Goal: Information Seeking & Learning: Learn about a topic

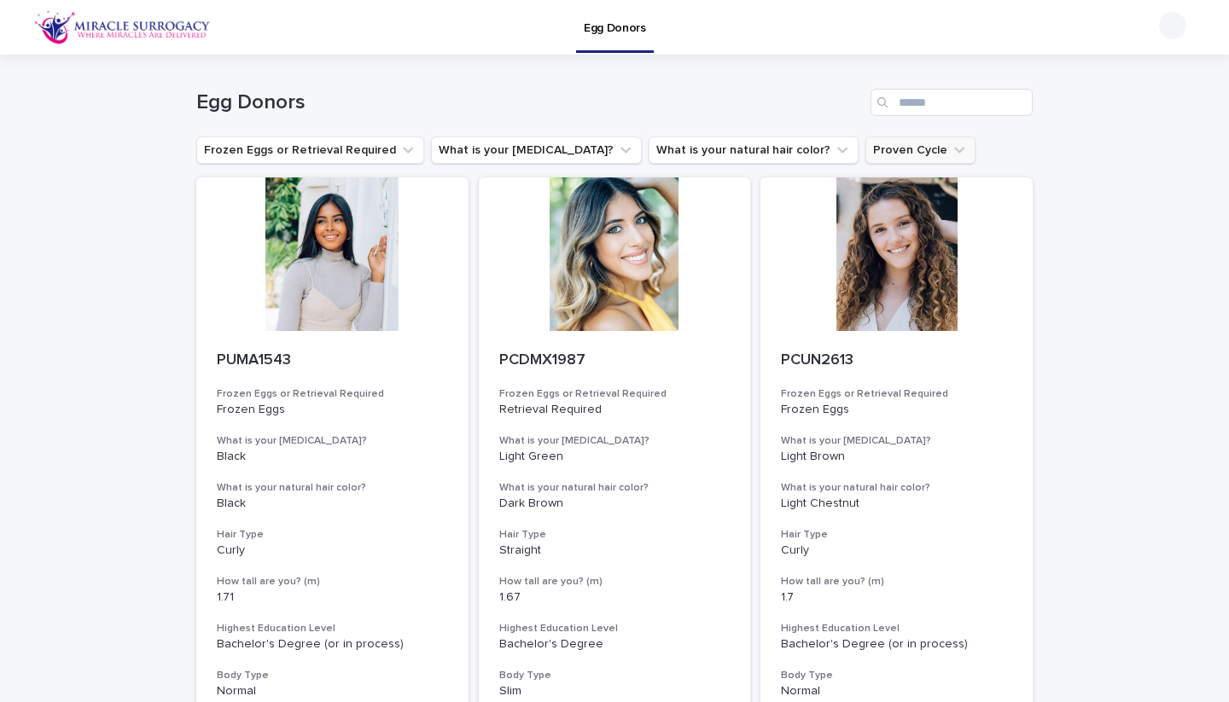
click at [865, 144] on button "Proven Cycle" at bounding box center [920, 150] width 110 height 27
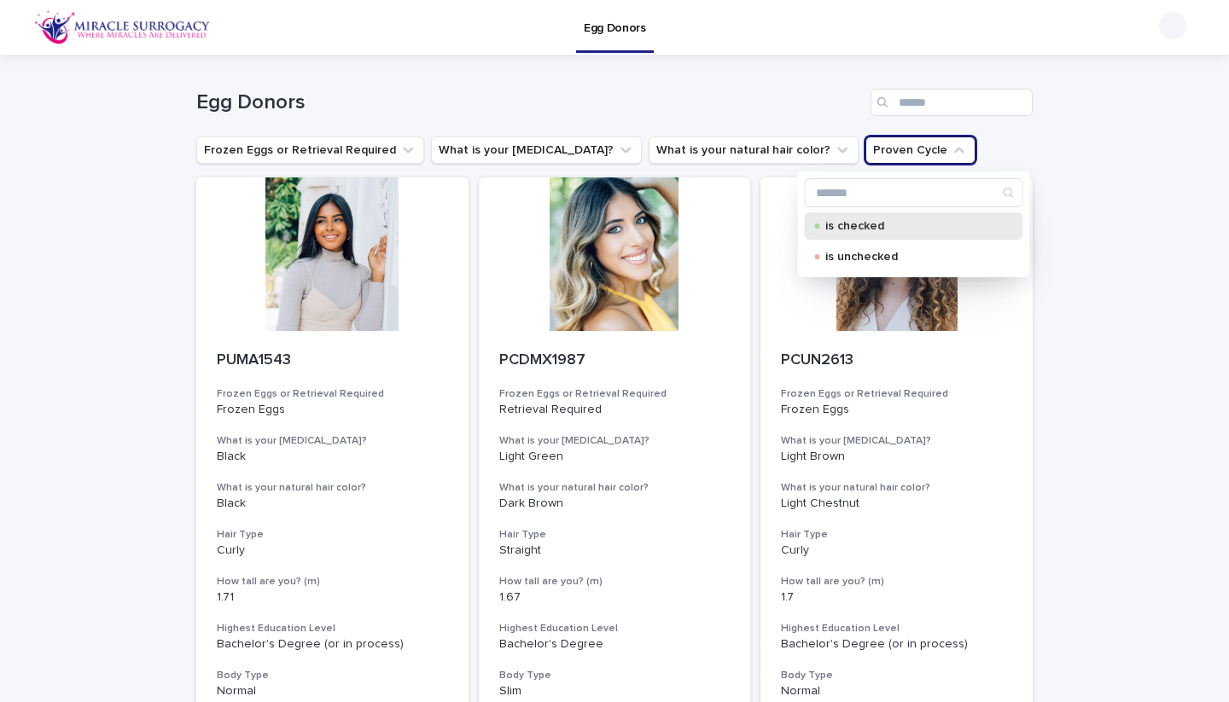
click at [852, 219] on div "is checked" at bounding box center [914, 225] width 218 height 27
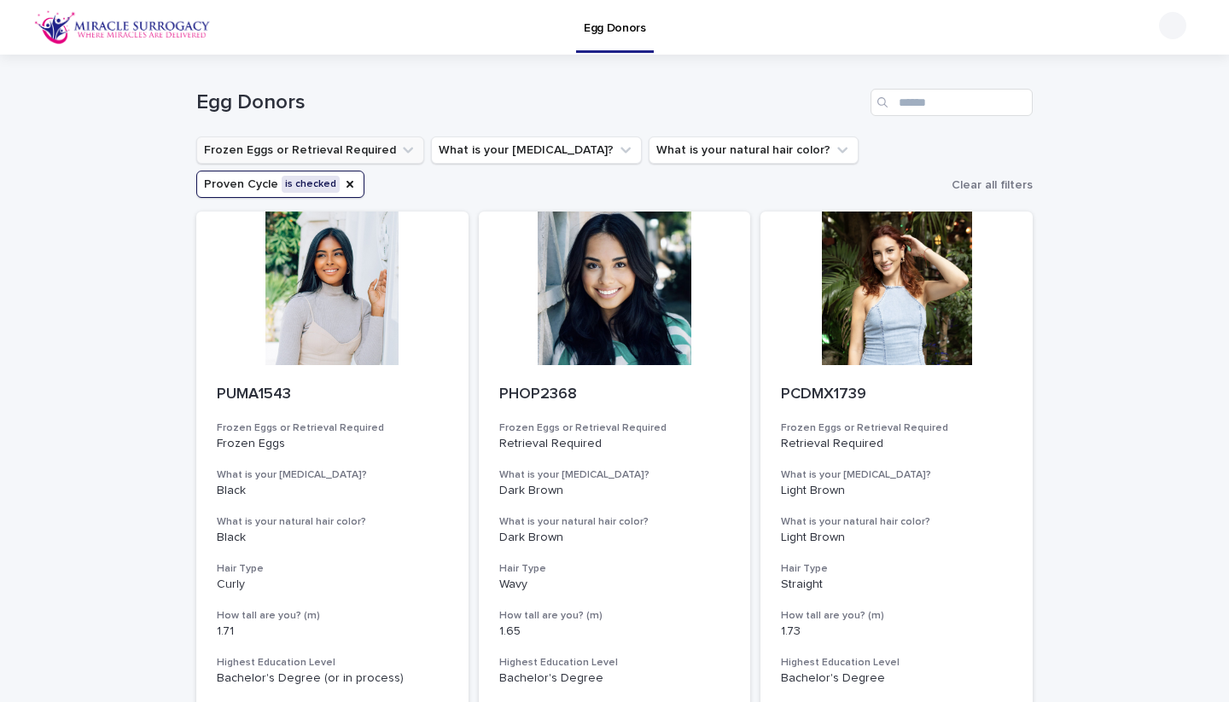
click at [400, 162] on button "Frozen Eggs or Retrieval Required" at bounding box center [310, 150] width 228 height 27
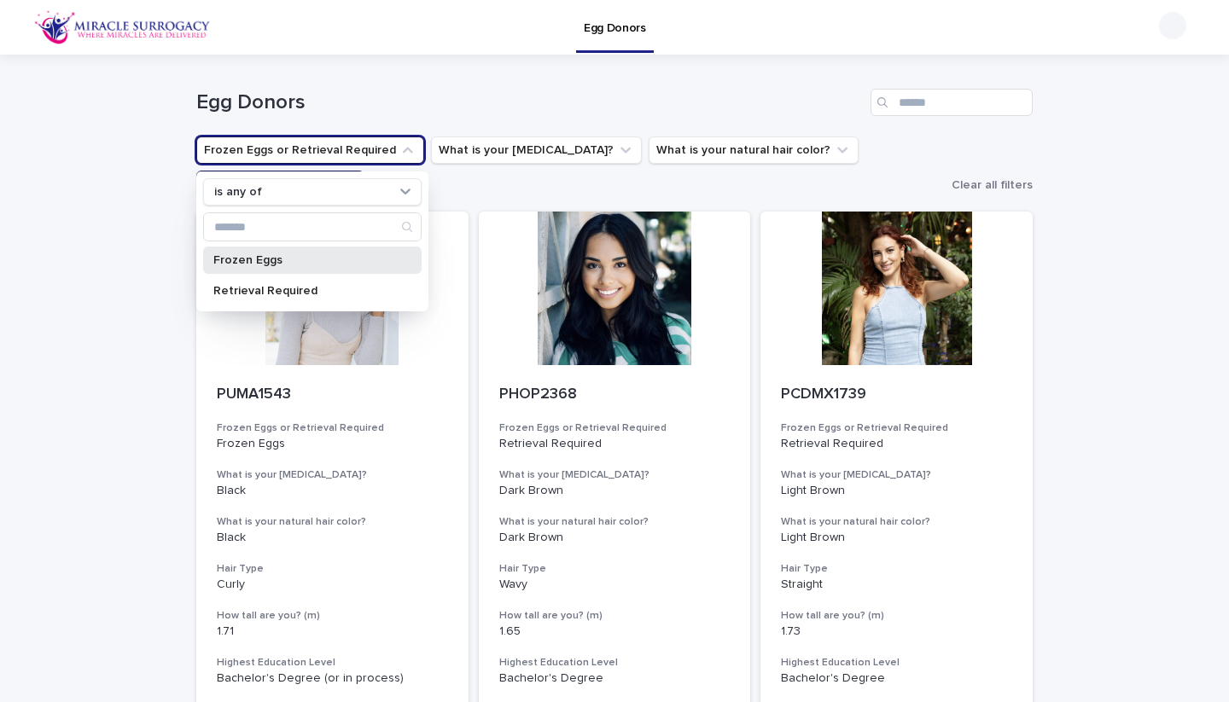
click at [311, 259] on p "Frozen Eggs" at bounding box center [303, 260] width 181 height 12
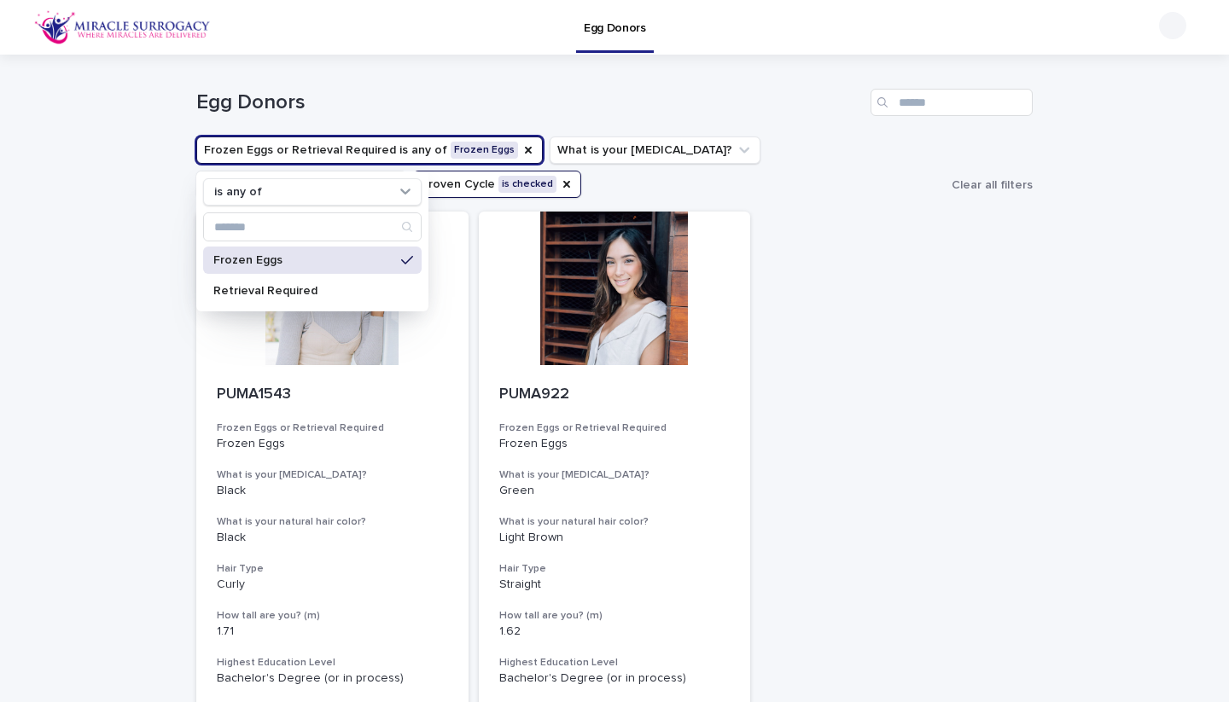
click at [121, 343] on div "Loading... Saving… Loading... Saving… Egg Donors Frozen Eggs or Retrieval Requi…" at bounding box center [614, 492] width 1229 height 874
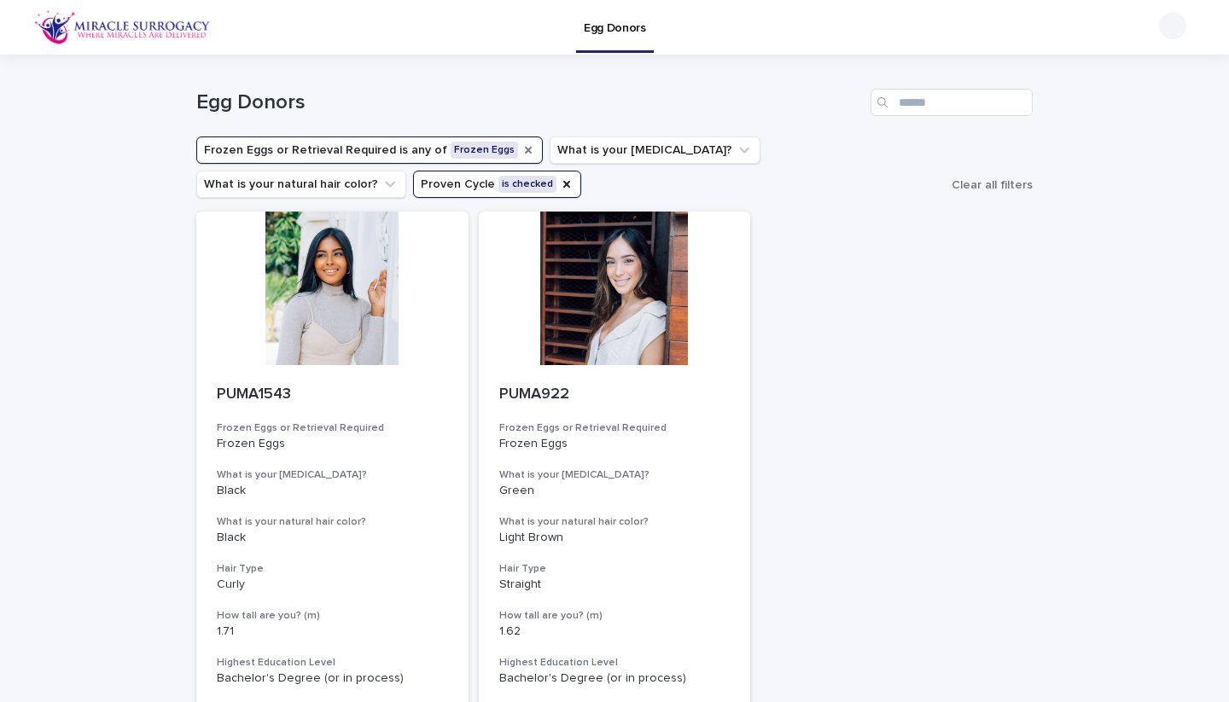
click at [525, 149] on icon "Frozen Eggs or Retrieval Required" at bounding box center [528, 150] width 7 height 7
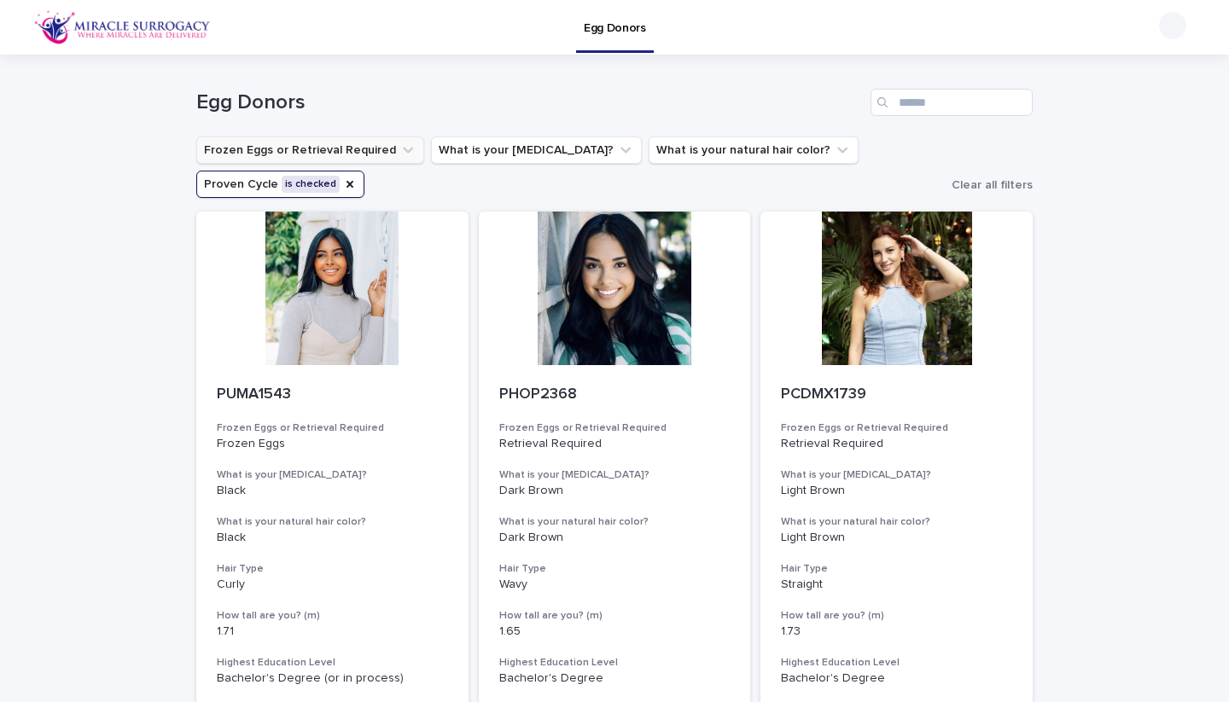
click at [403, 153] on icon "Frozen Eggs or Retrieval Required" at bounding box center [408, 151] width 10 height 6
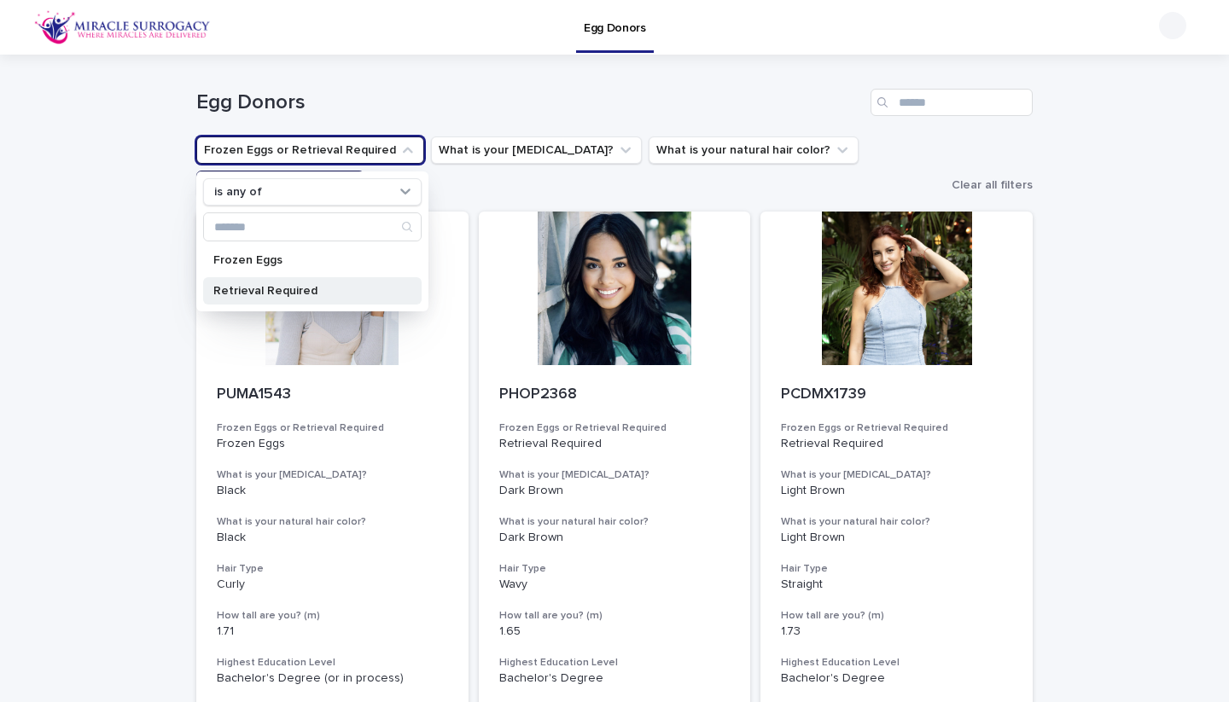
click at [352, 286] on p "Retrieval Required" at bounding box center [303, 291] width 181 height 12
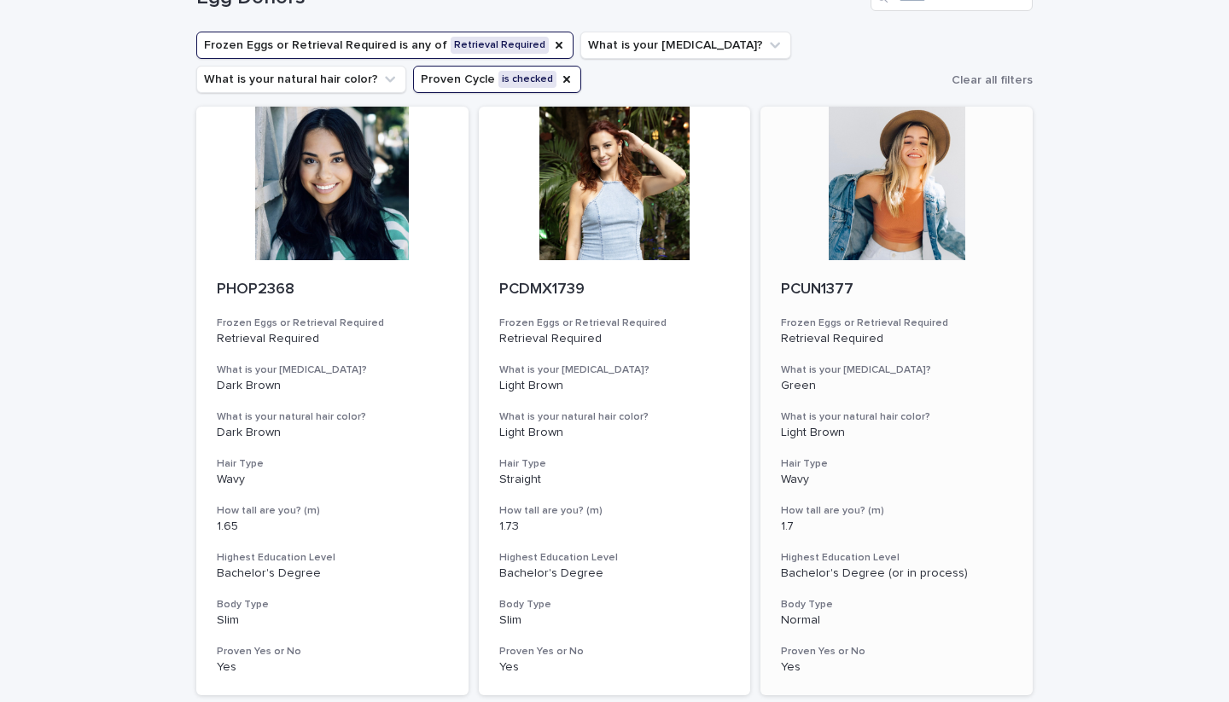
scroll to position [129, 0]
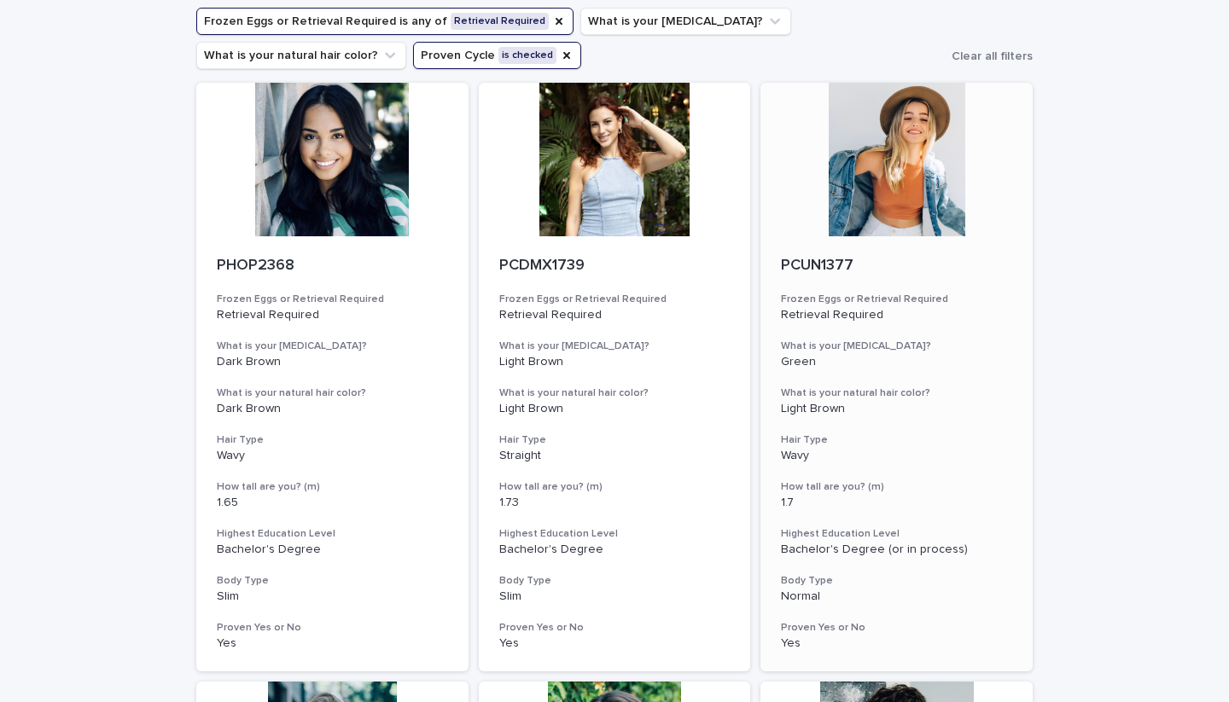
click at [924, 189] on div at bounding box center [896, 160] width 272 height 154
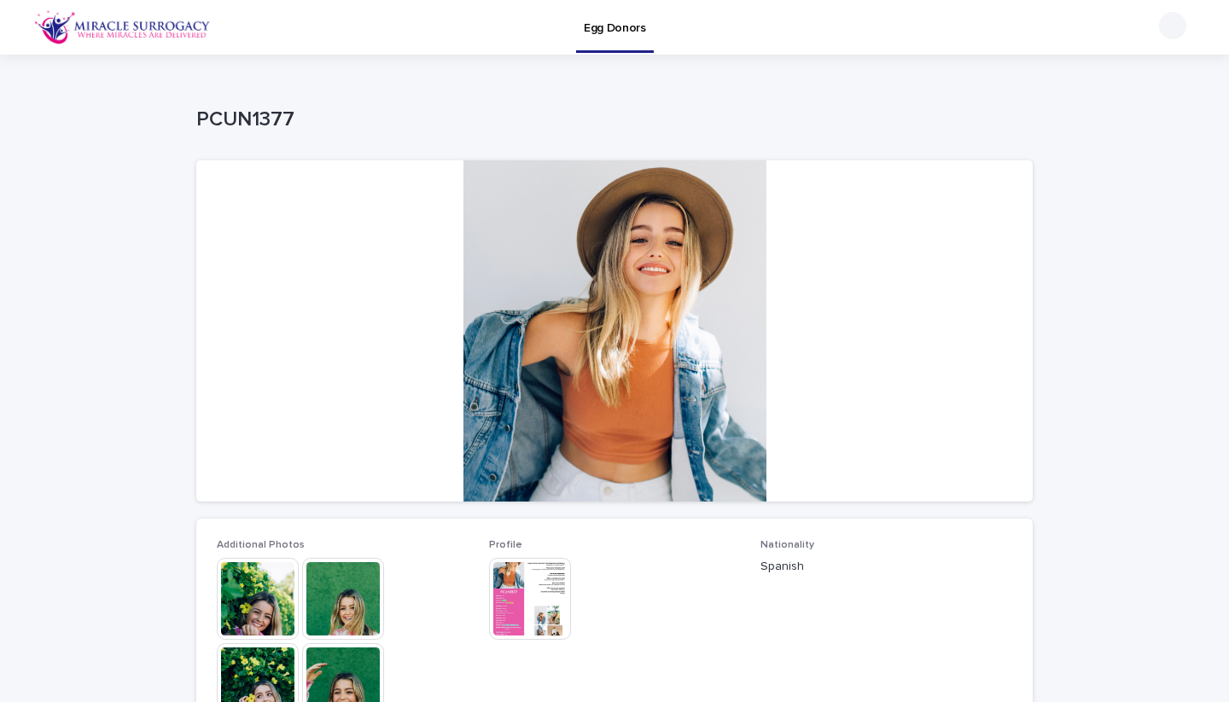
click at [515, 608] on img at bounding box center [530, 599] width 82 height 82
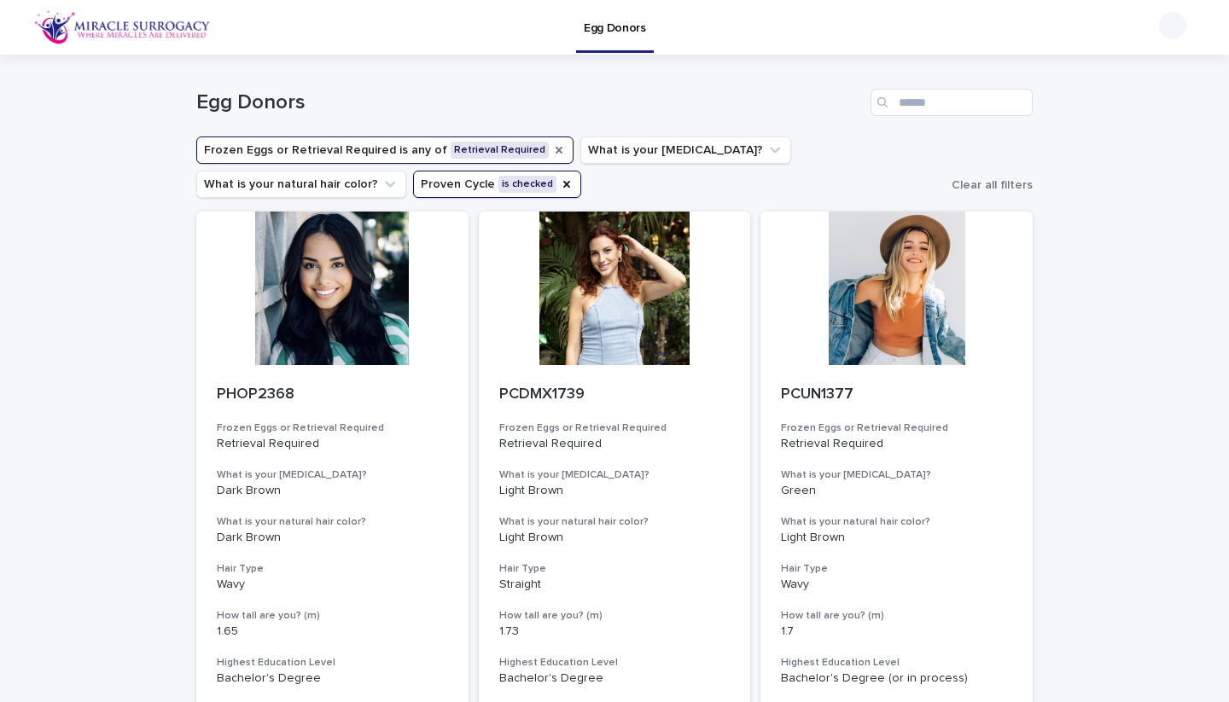
click at [552, 152] on icon "Frozen Eggs or Retrieval Required" at bounding box center [559, 150] width 14 height 14
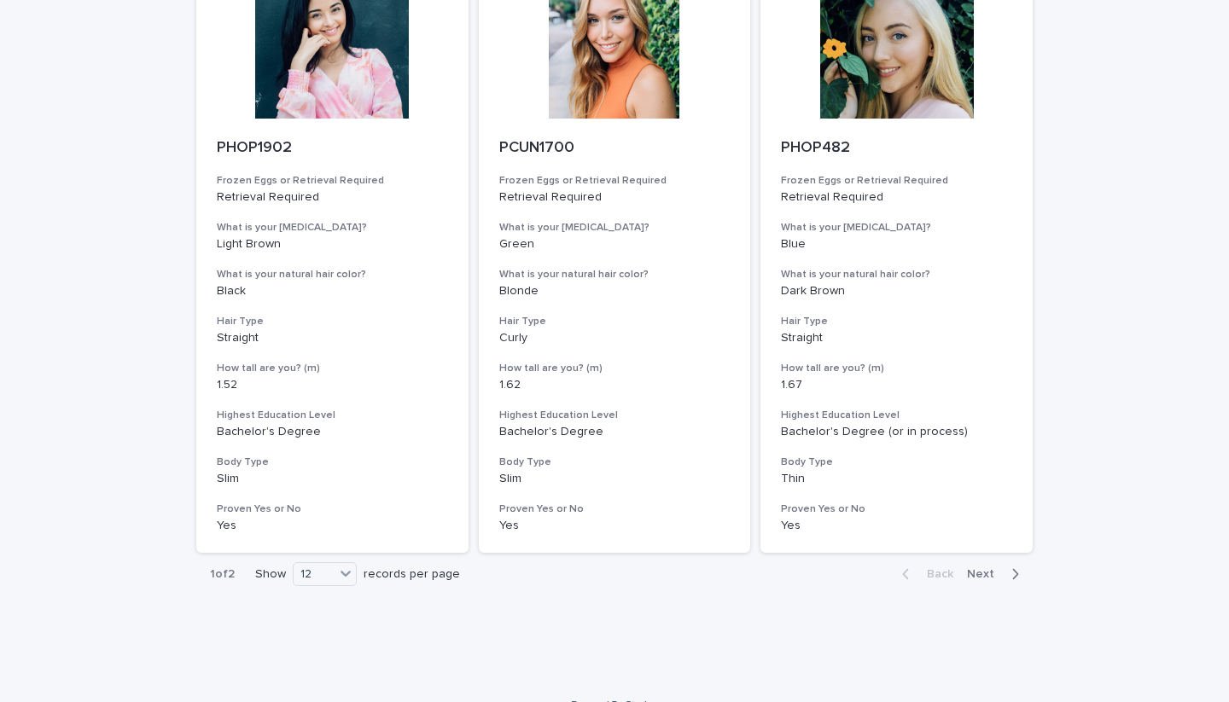
scroll to position [2042, 0]
drag, startPoint x: 352, startPoint y: 551, endPoint x: 352, endPoint y: 572, distance: 20.5
click at [352, 566] on icon at bounding box center [345, 574] width 17 height 17
click at [344, 602] on div "36" at bounding box center [326, 612] width 62 height 20
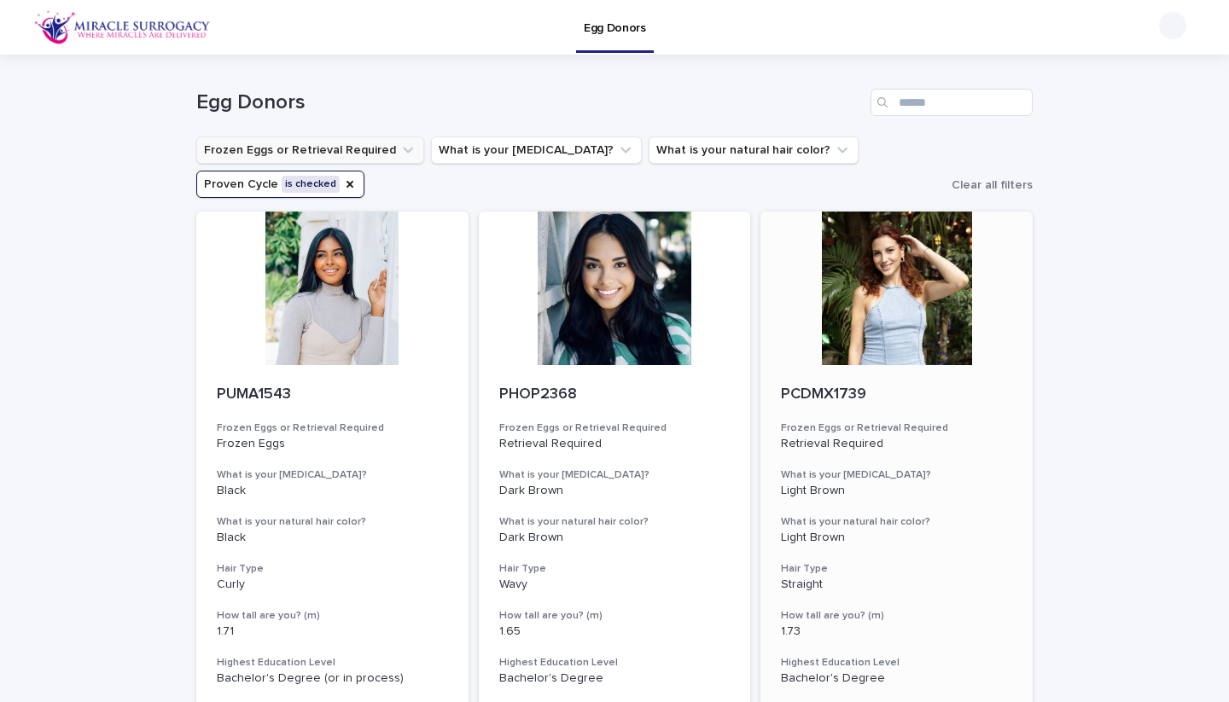
scroll to position [457, 0]
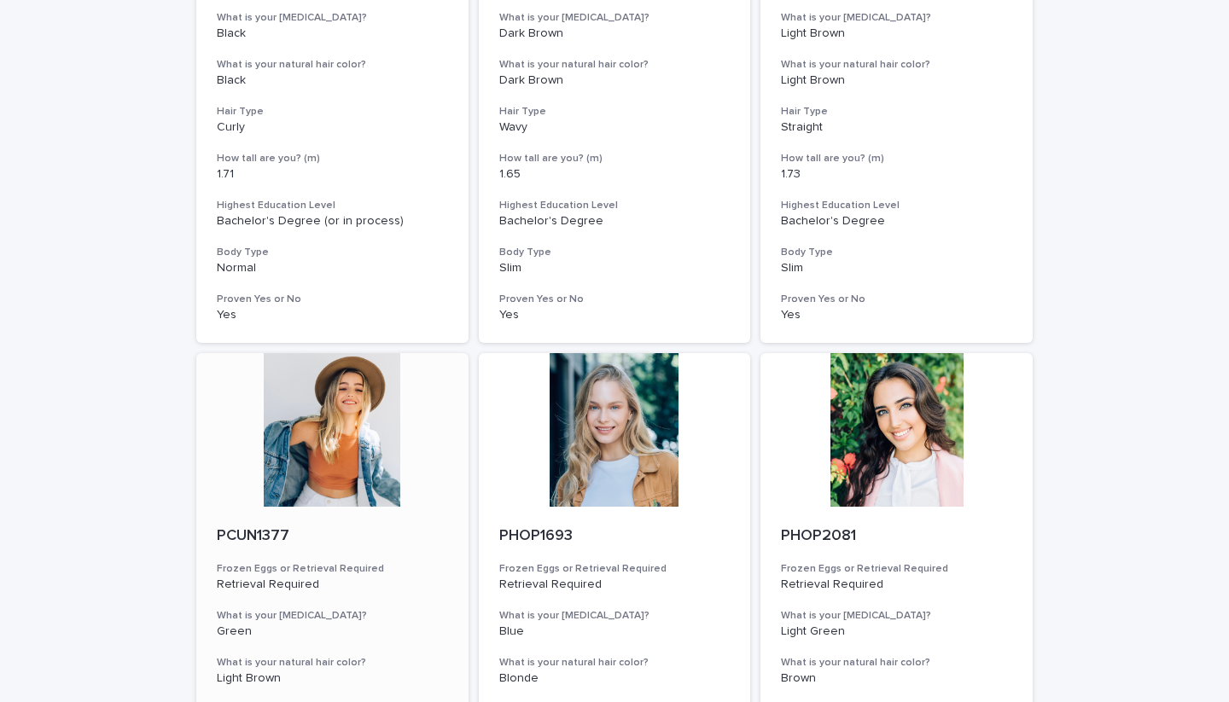
click at [344, 434] on div at bounding box center [332, 430] width 272 height 154
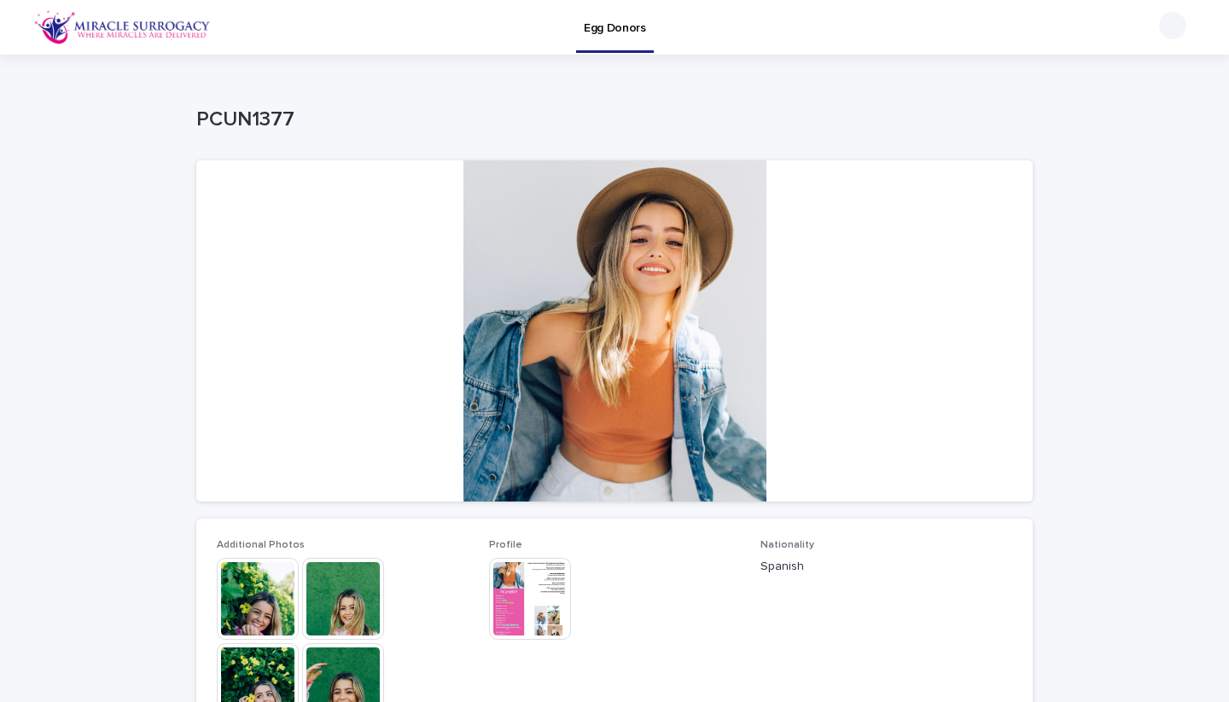
click at [692, 275] on div at bounding box center [614, 330] width 836 height 341
click at [264, 622] on img at bounding box center [258, 599] width 82 height 82
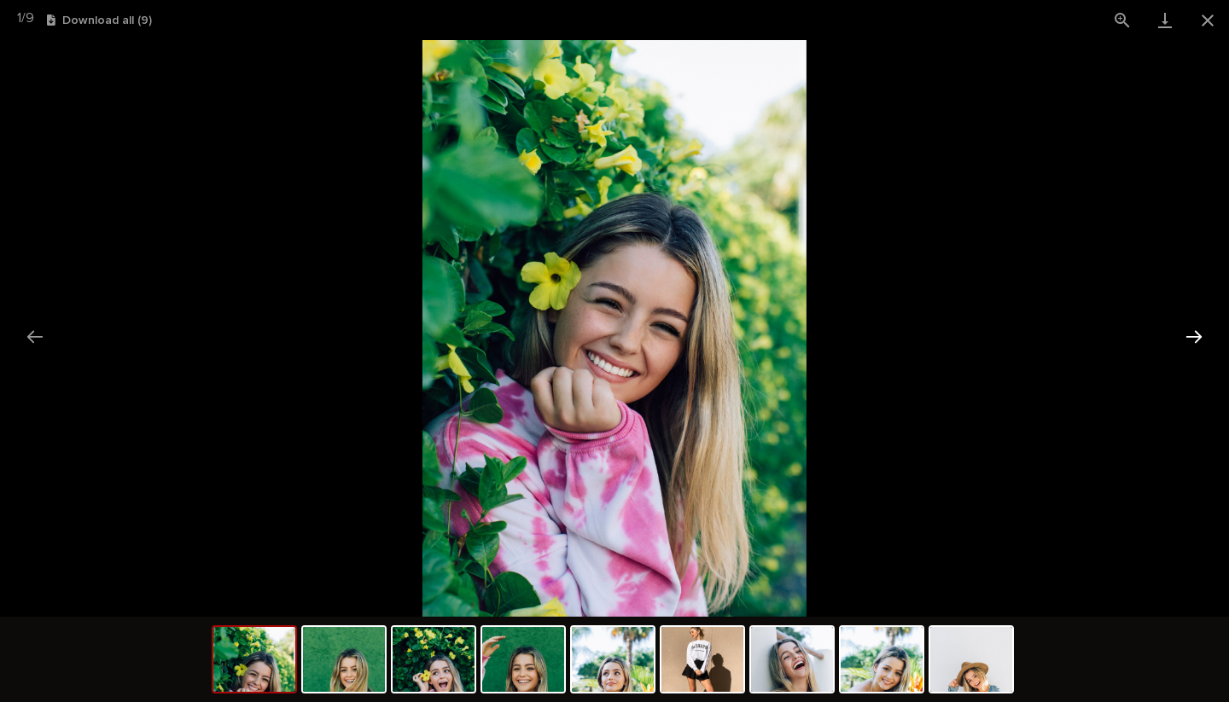
click at [1195, 330] on button "Next slide" at bounding box center [1194, 336] width 36 height 33
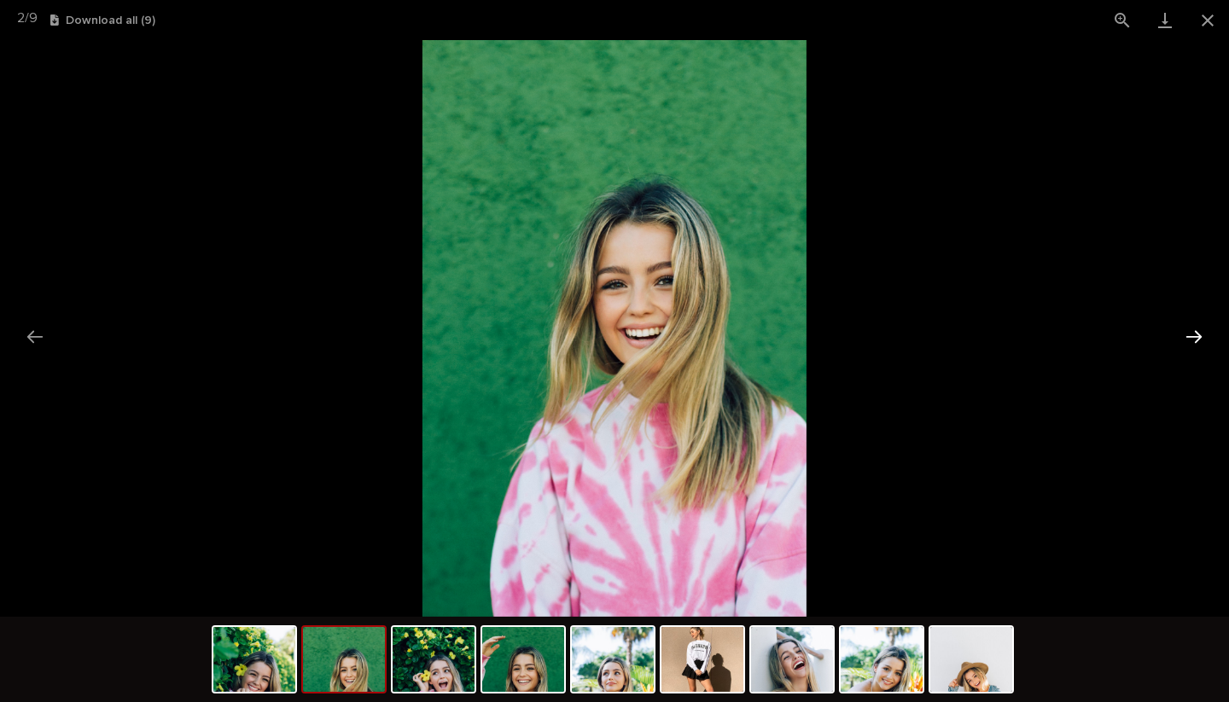
click at [1195, 330] on button "Next slide" at bounding box center [1194, 336] width 36 height 33
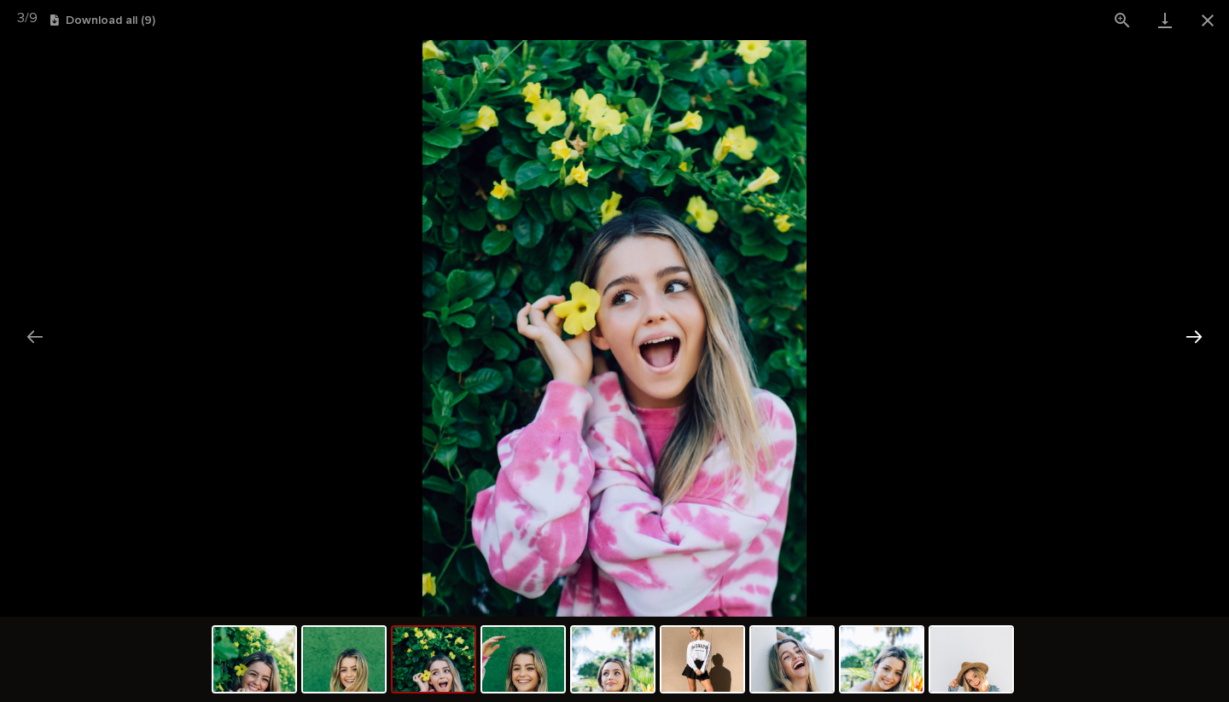
click at [1195, 330] on button "Next slide" at bounding box center [1194, 336] width 36 height 33
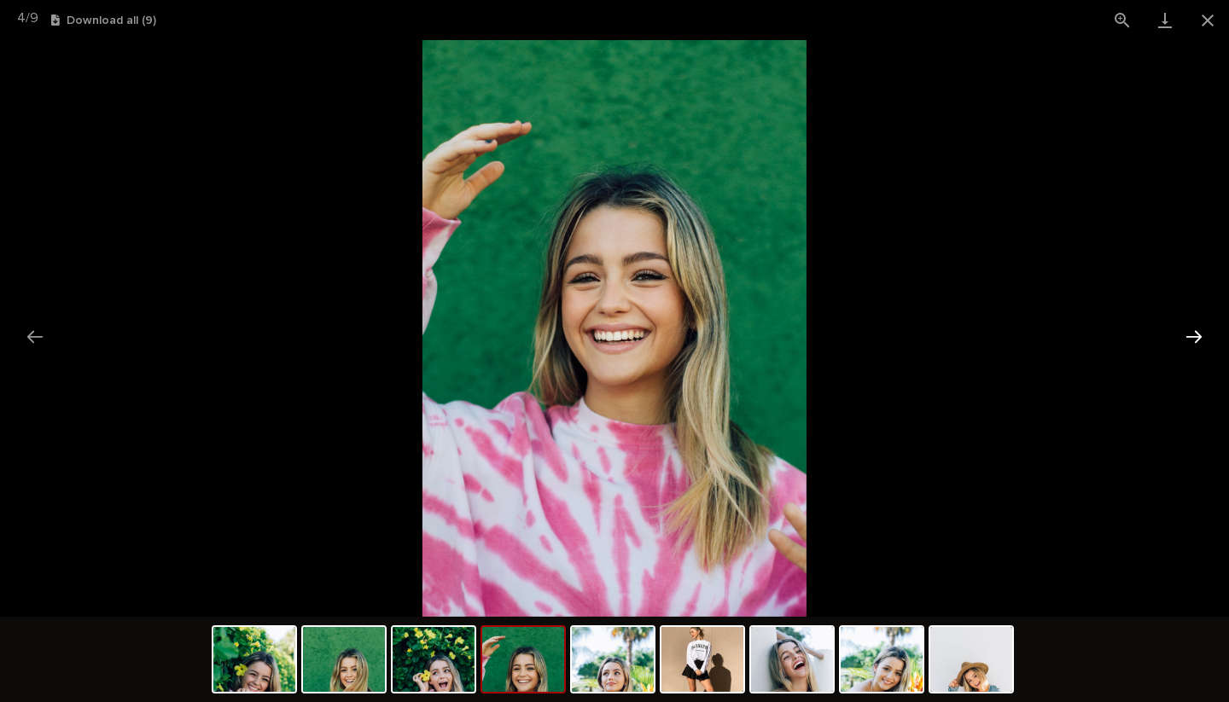
click at [1195, 330] on button "Next slide" at bounding box center [1194, 336] width 36 height 33
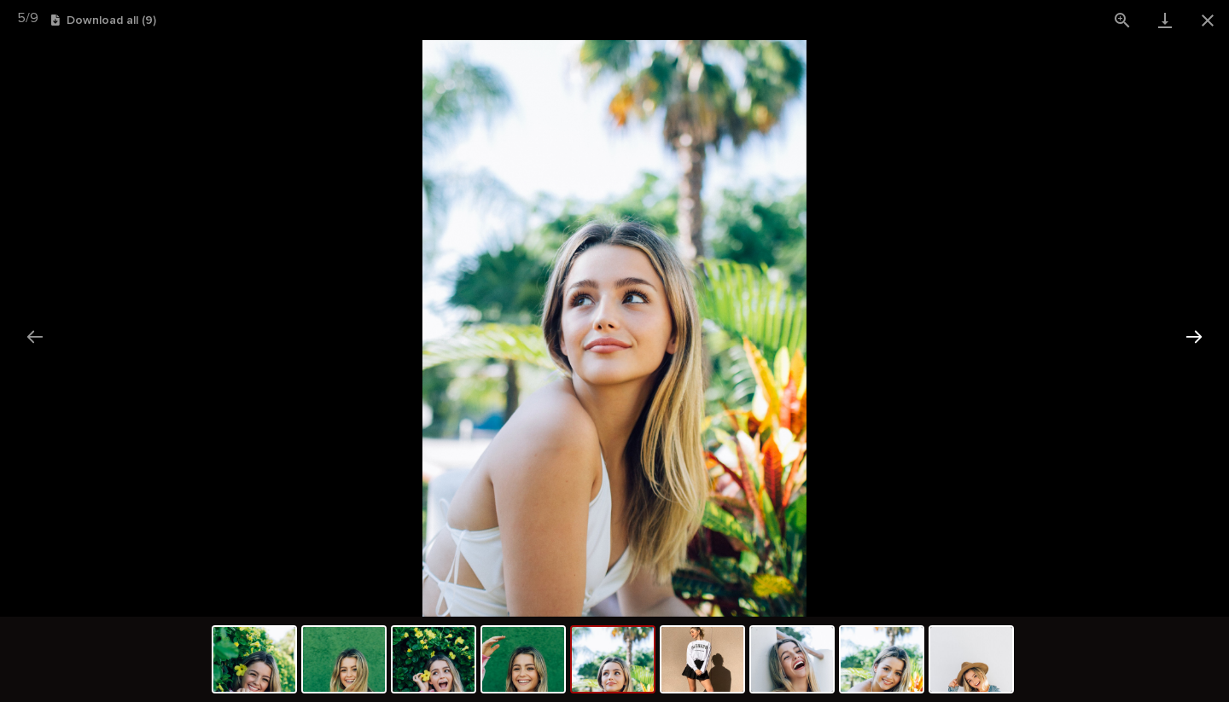
click at [1195, 331] on button "Next slide" at bounding box center [1194, 336] width 36 height 33
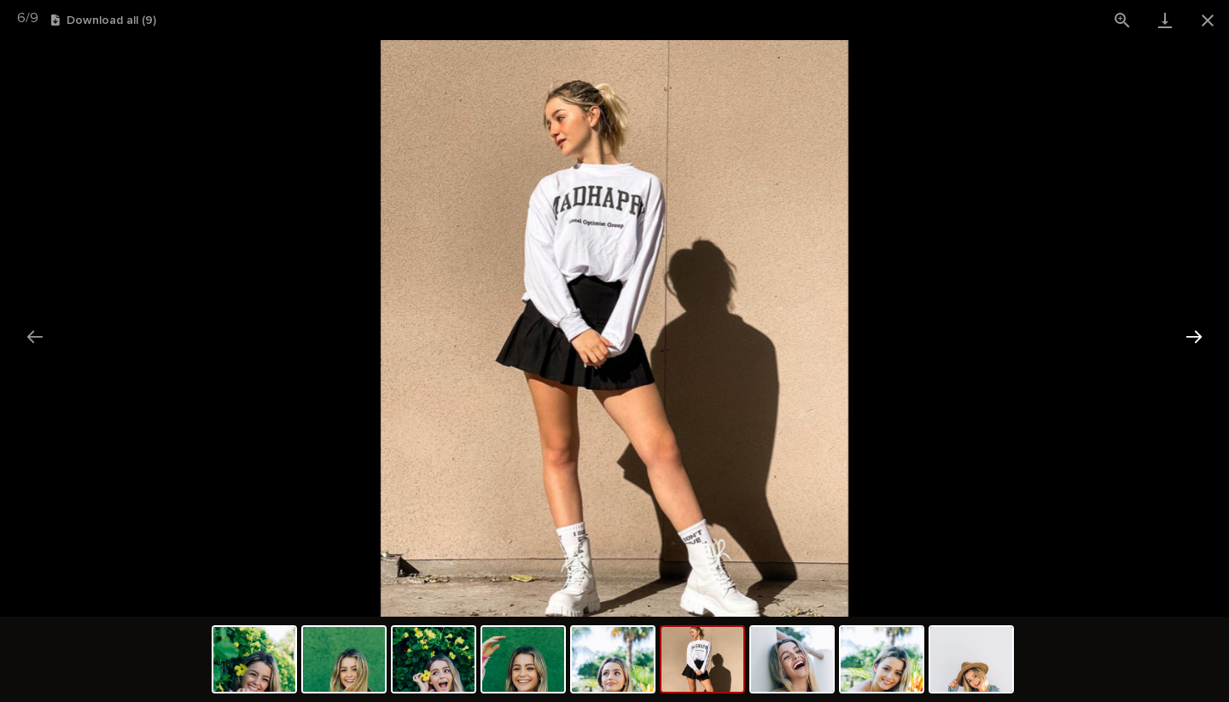
click at [1195, 331] on button "Next slide" at bounding box center [1194, 336] width 36 height 33
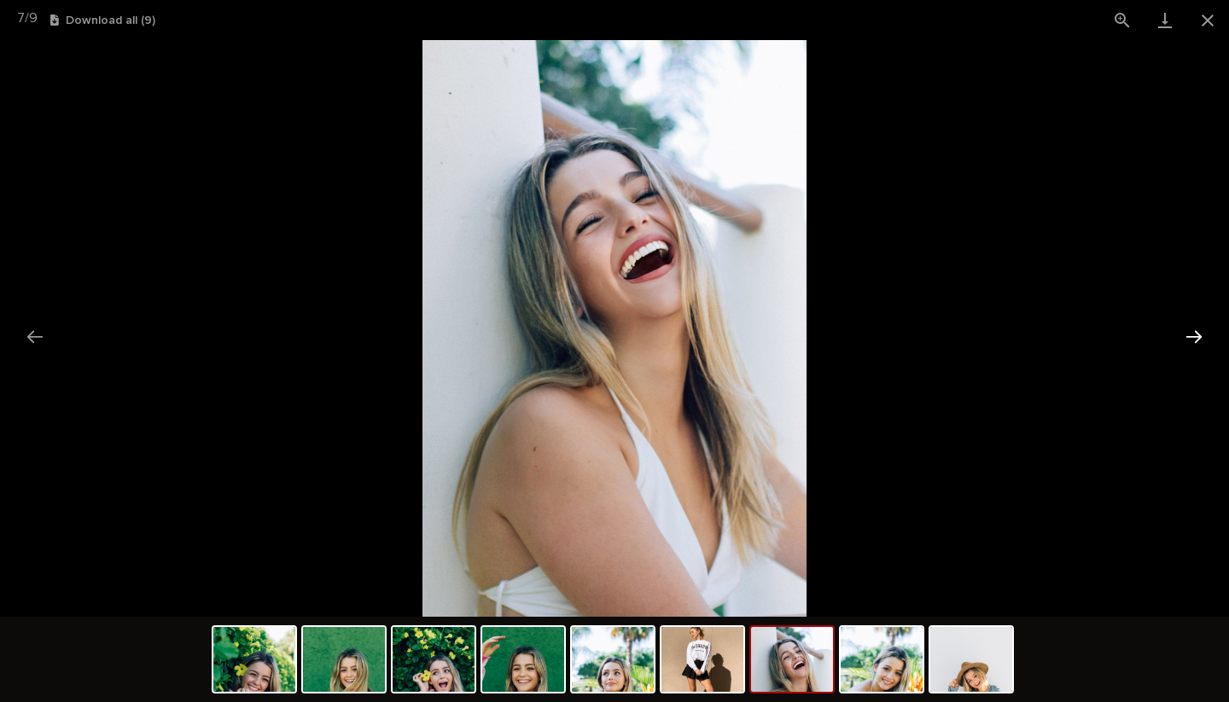
click at [1195, 331] on button "Next slide" at bounding box center [1194, 336] width 36 height 33
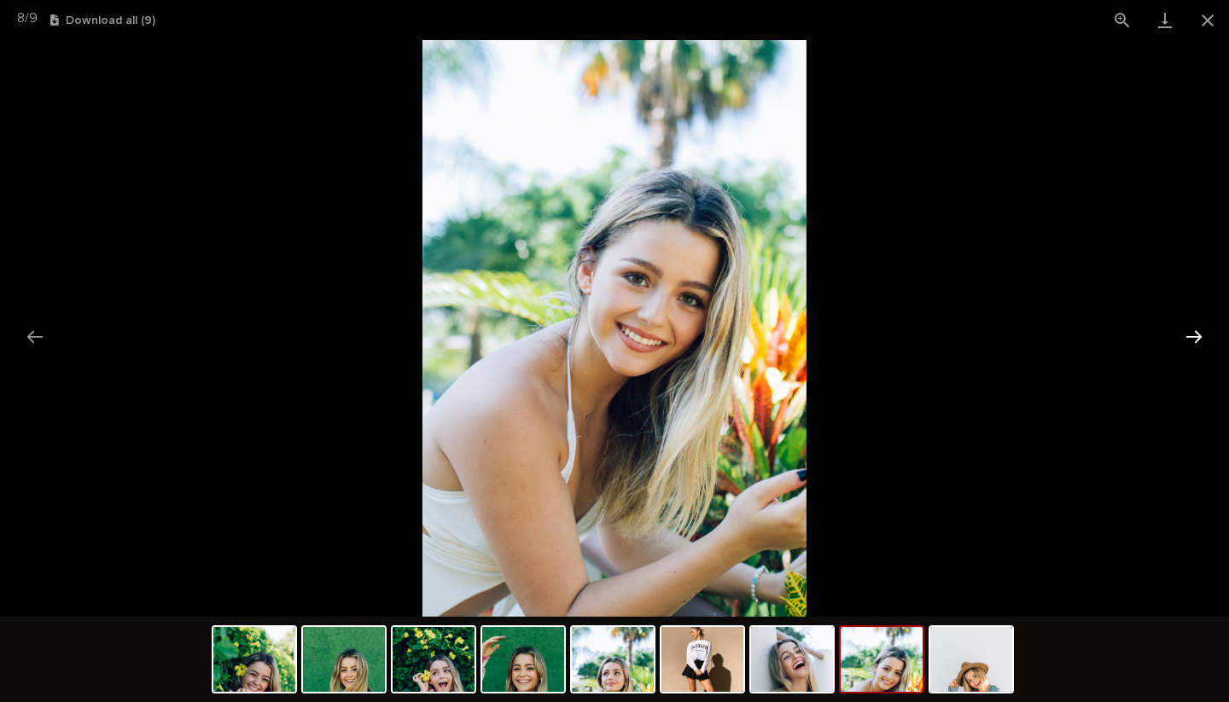
click at [1195, 331] on button "Next slide" at bounding box center [1194, 336] width 36 height 33
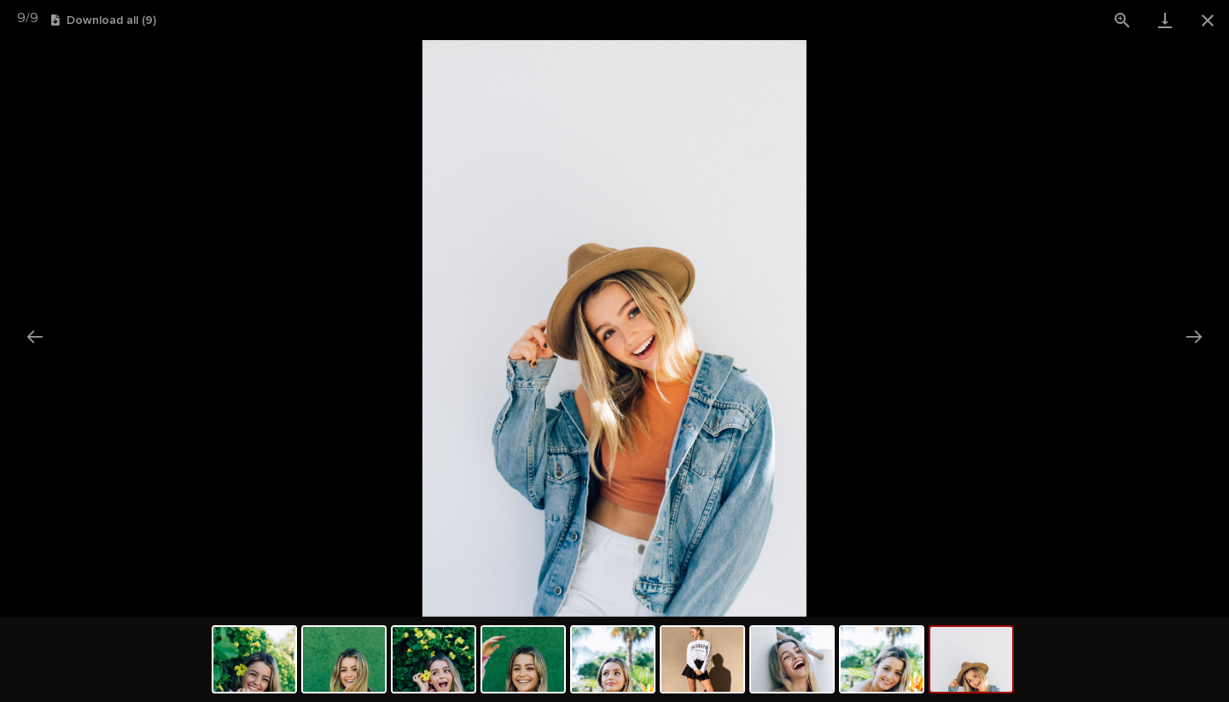
click at [1094, 288] on picture at bounding box center [614, 328] width 1229 height 577
click at [97, 24] on button "Download all ( 9 )" at bounding box center [103, 21] width 105 height 12
click at [1206, 15] on button "Close gallery" at bounding box center [1207, 20] width 43 height 40
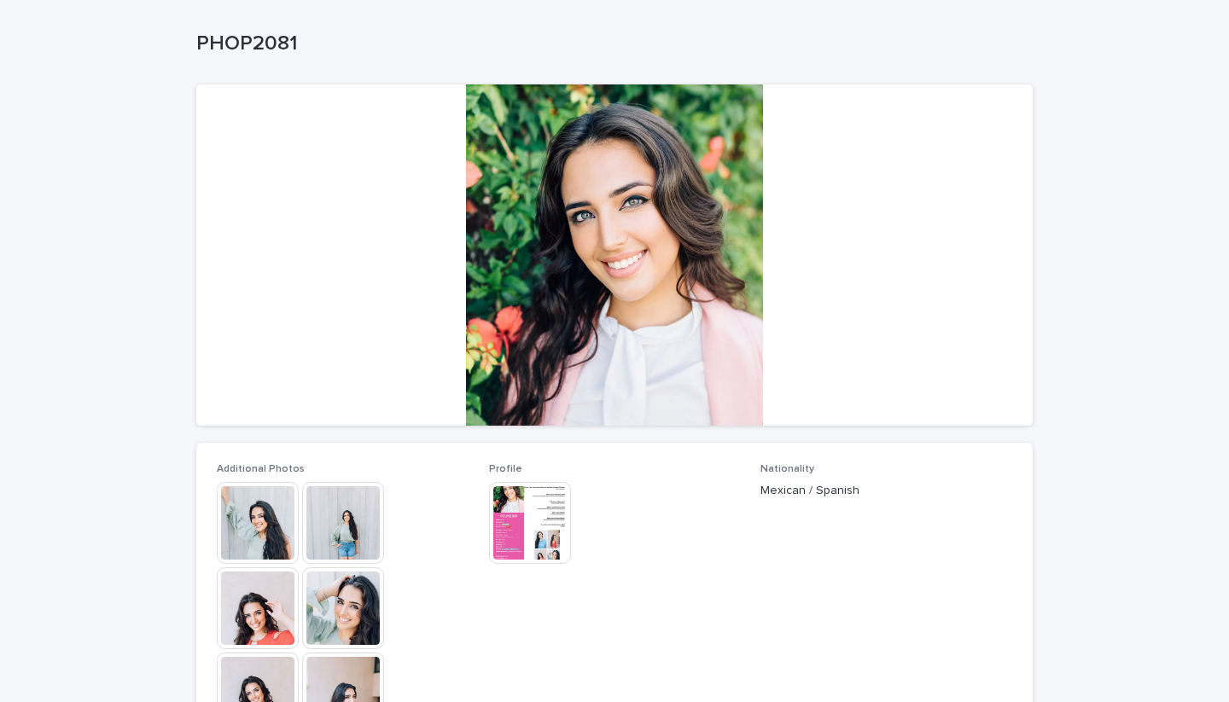
scroll to position [78, 0]
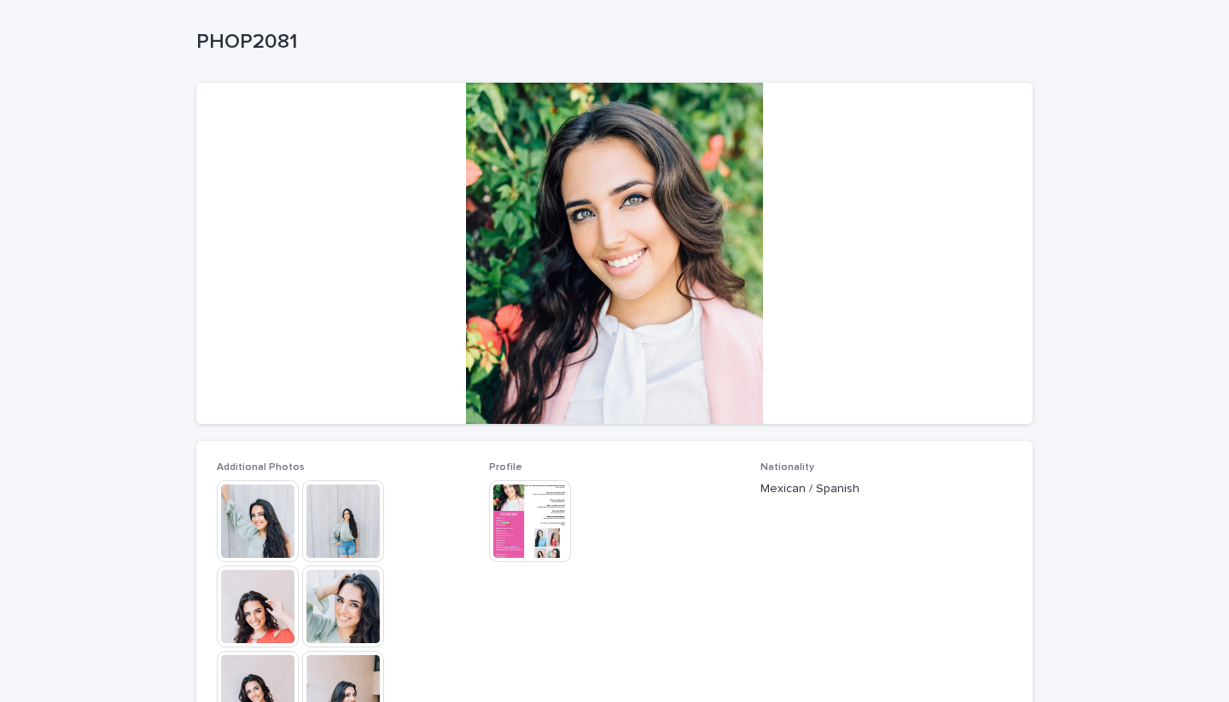
click at [577, 275] on div at bounding box center [614, 253] width 836 height 341
click at [257, 525] on img at bounding box center [258, 521] width 82 height 82
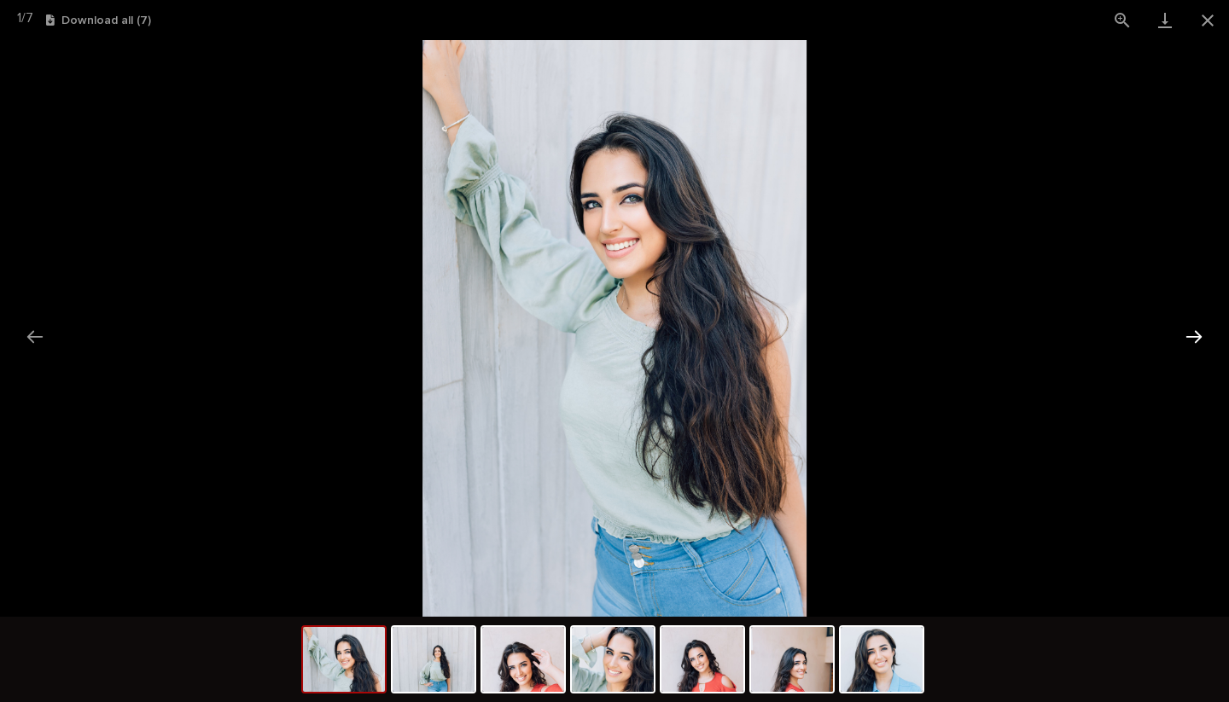
click at [1197, 340] on button "Next slide" at bounding box center [1194, 336] width 36 height 33
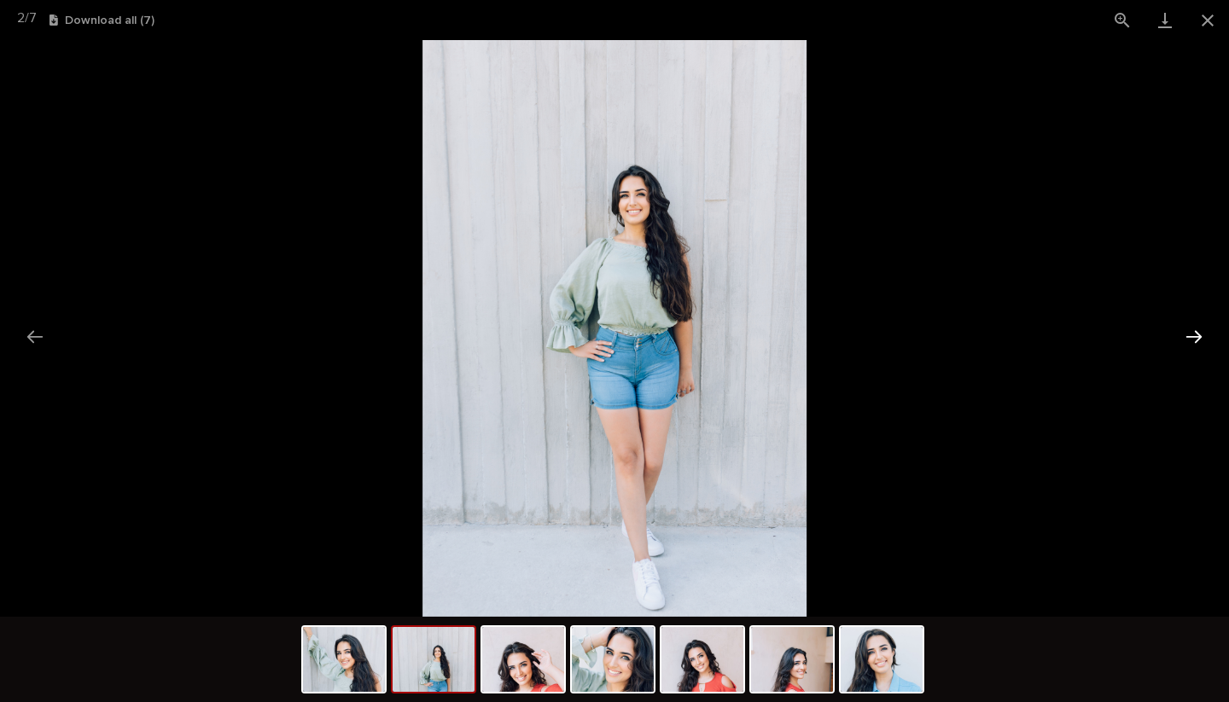
click at [1197, 340] on button "Next slide" at bounding box center [1194, 336] width 36 height 33
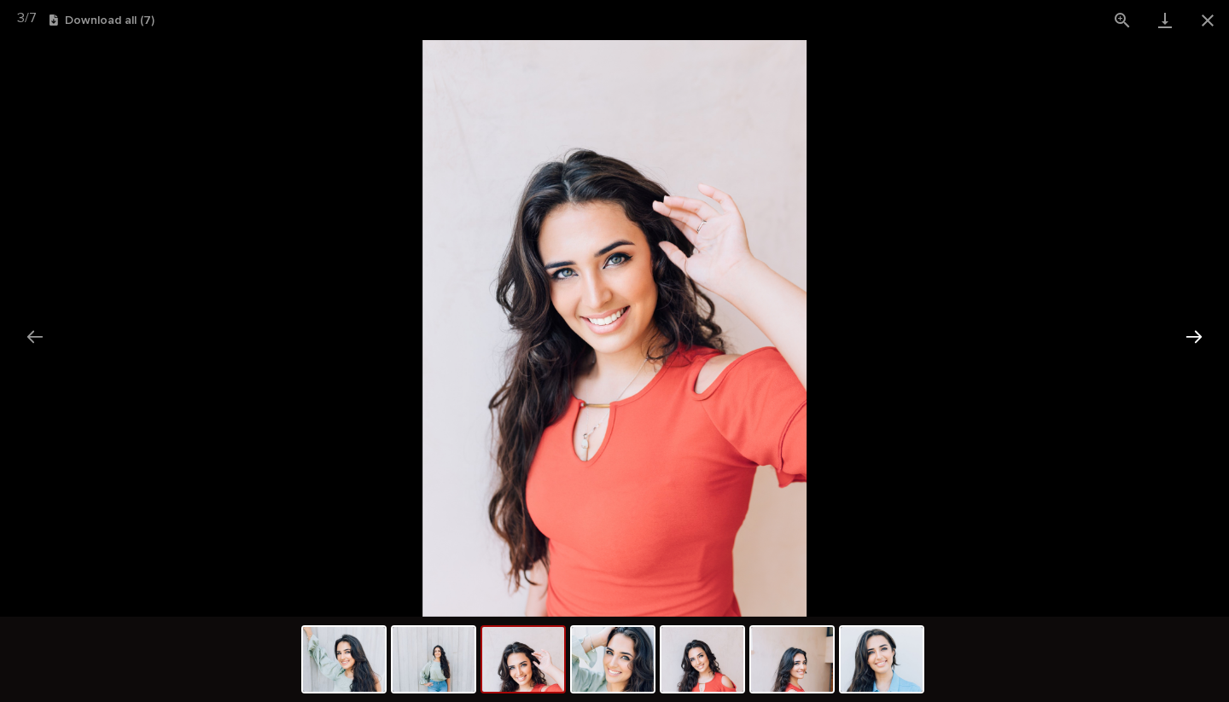
click at [1197, 340] on button "Next slide" at bounding box center [1194, 336] width 36 height 33
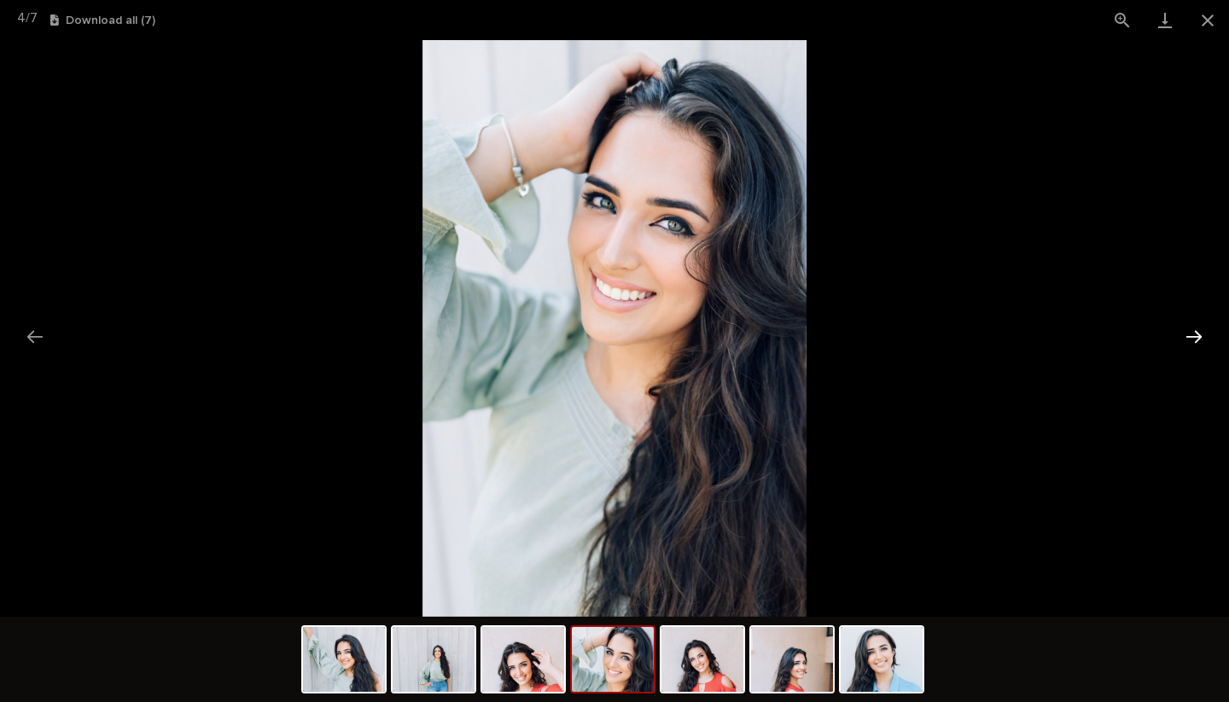
click at [1197, 340] on button "Next slide" at bounding box center [1194, 336] width 36 height 33
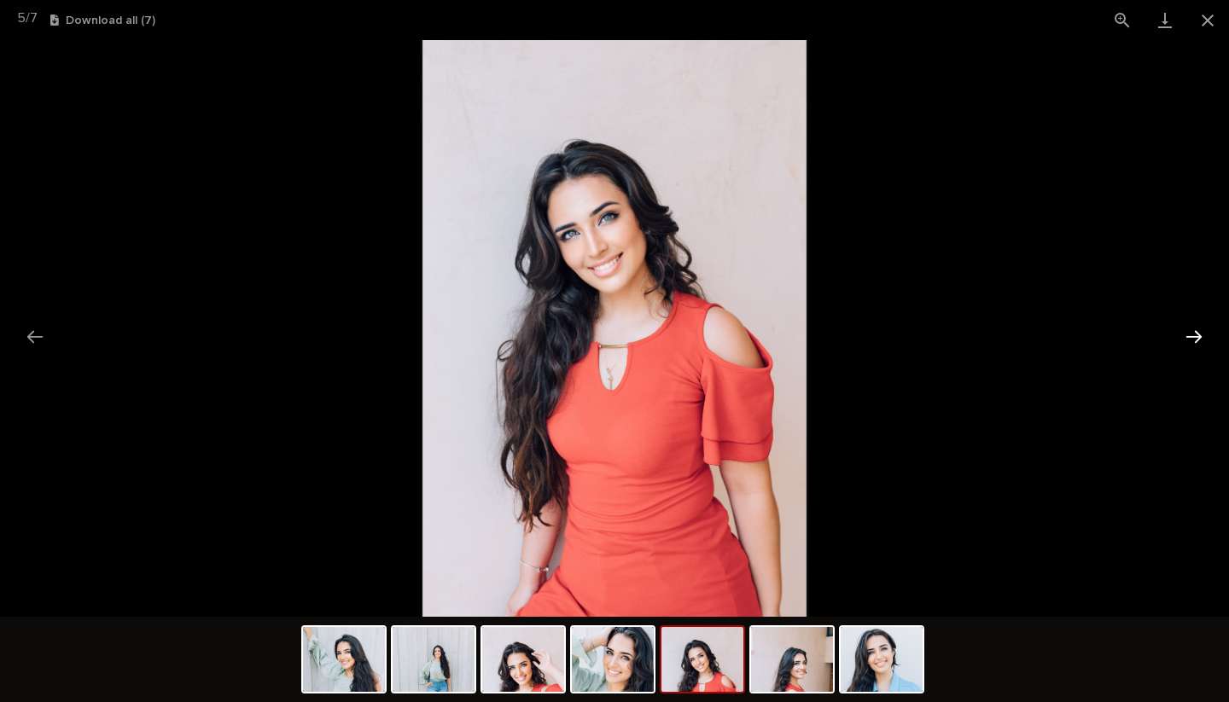
click at [1197, 340] on button "Next slide" at bounding box center [1194, 336] width 36 height 33
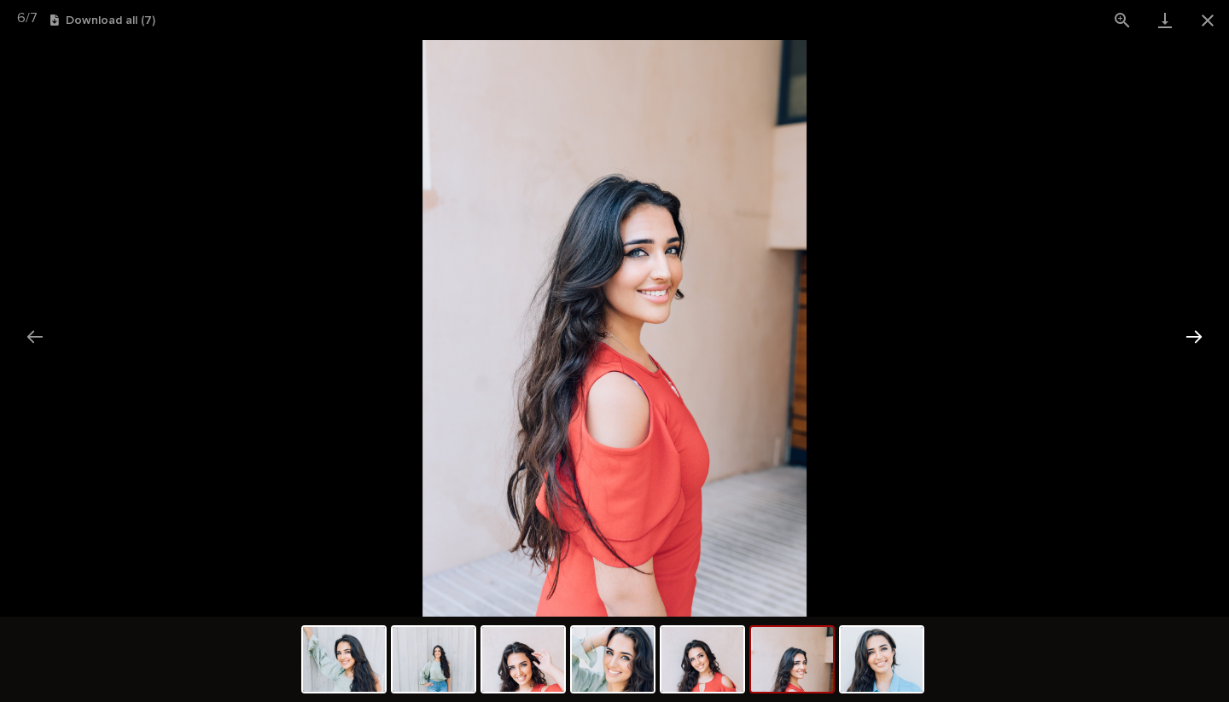
click at [1197, 340] on button "Next slide" at bounding box center [1194, 336] width 36 height 33
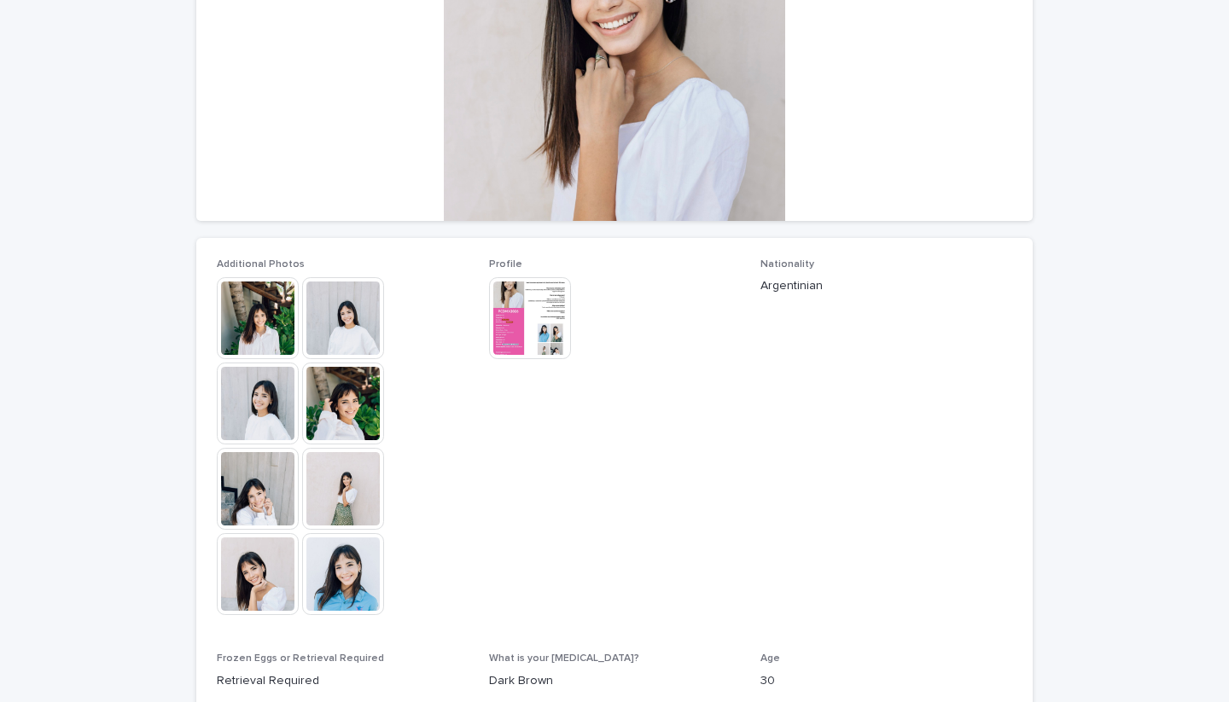
scroll to position [373, 0]
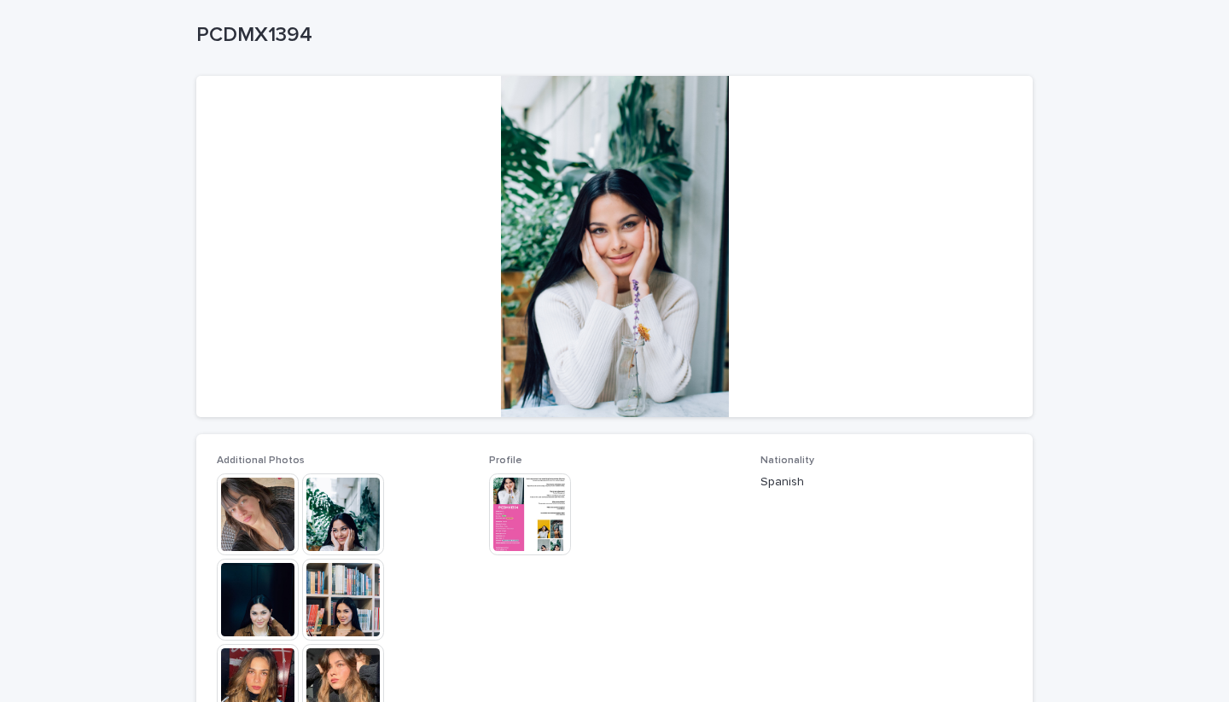
scroll to position [108, 0]
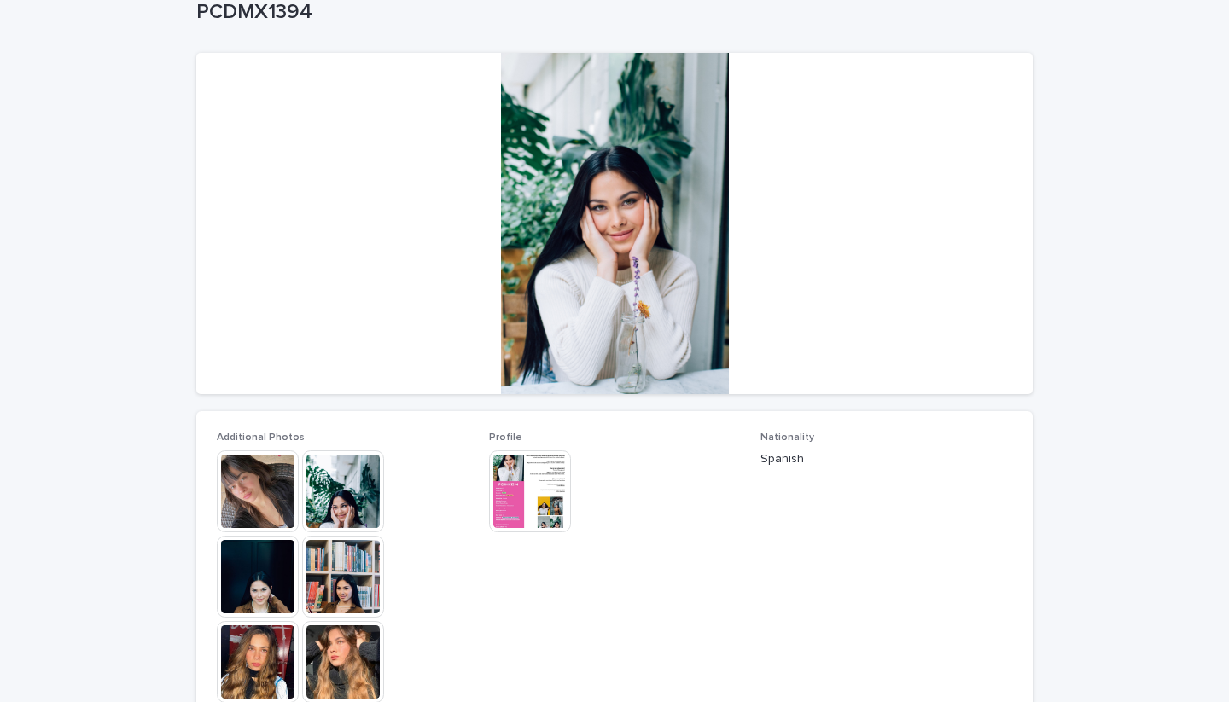
click at [249, 695] on img at bounding box center [258, 662] width 82 height 82
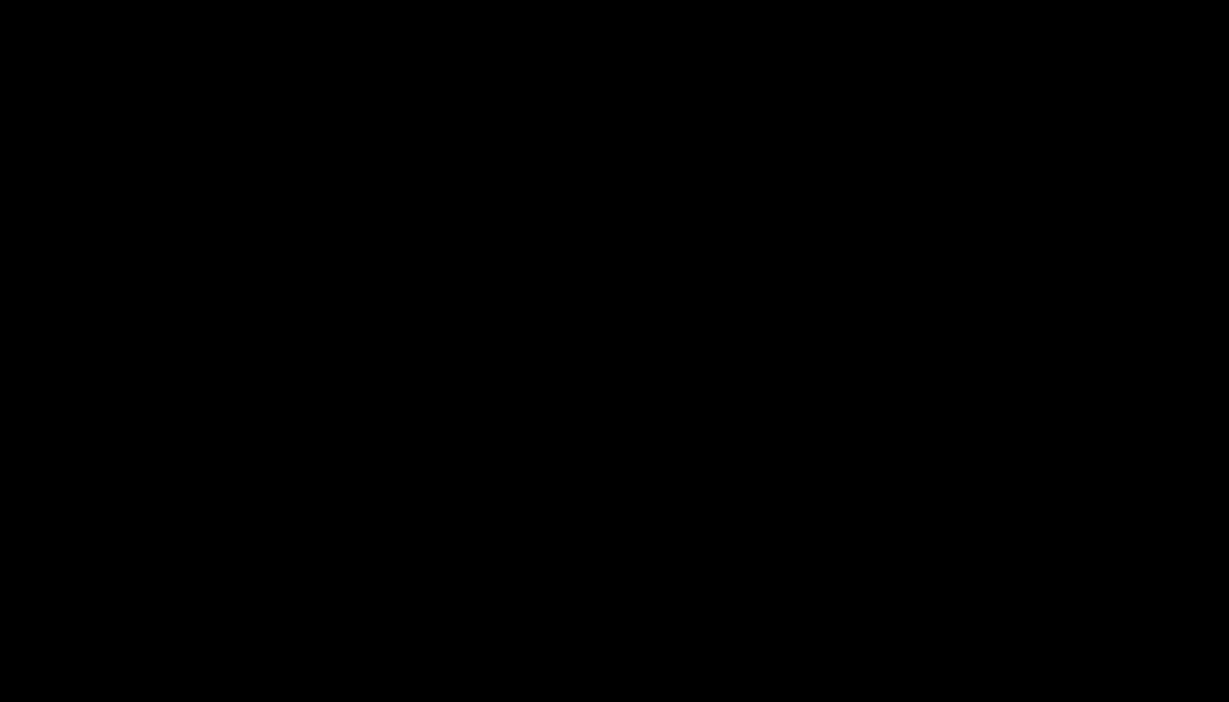
click at [268, 660] on img at bounding box center [254, 659] width 82 height 65
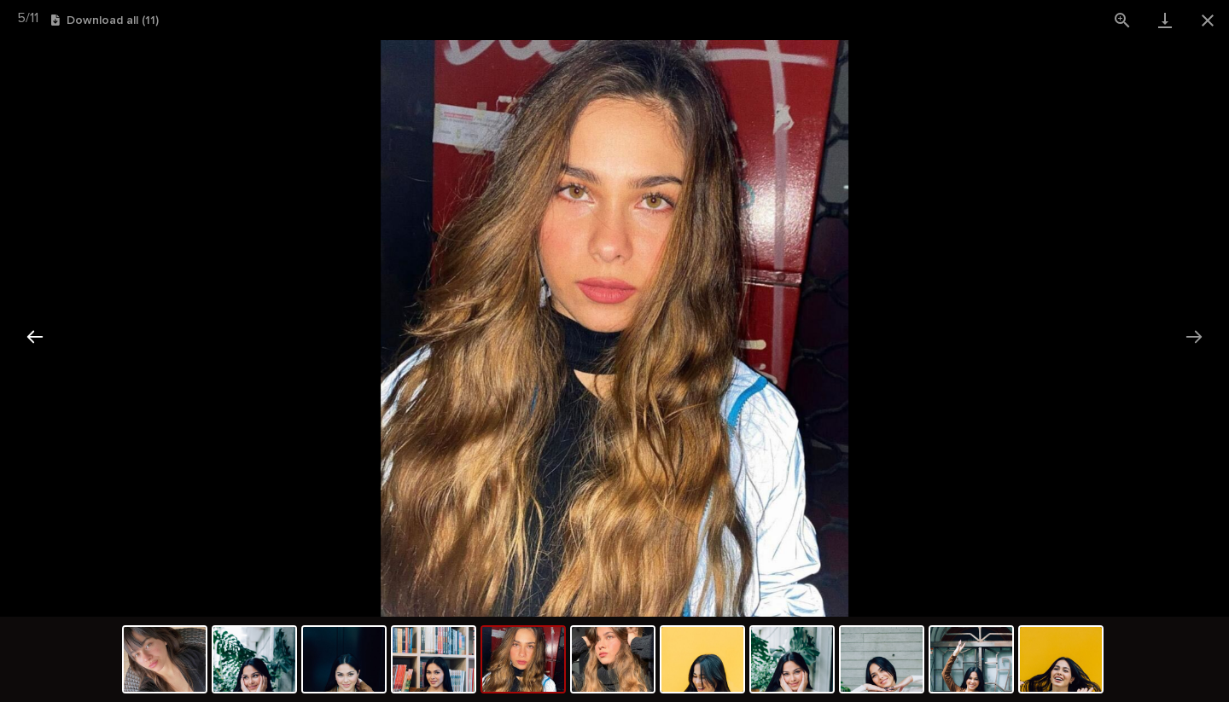
click at [34, 339] on button "Previous slide" at bounding box center [35, 336] width 36 height 33
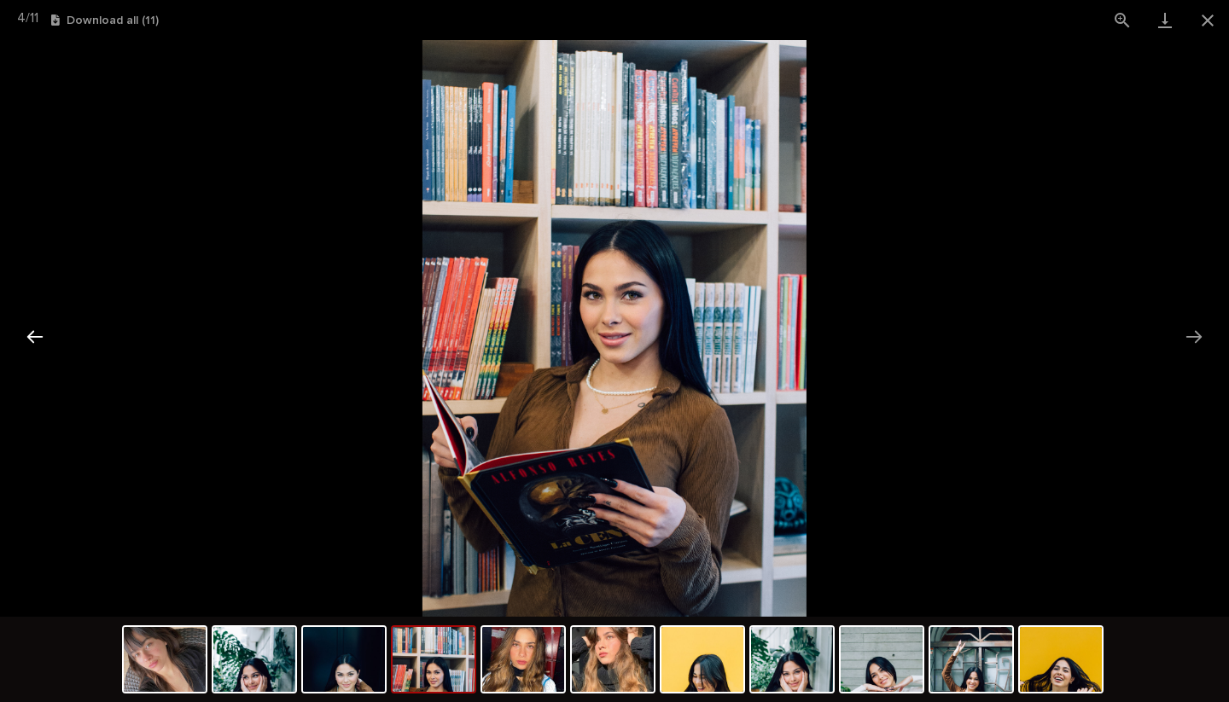
click at [34, 339] on button "Previous slide" at bounding box center [35, 336] width 36 height 33
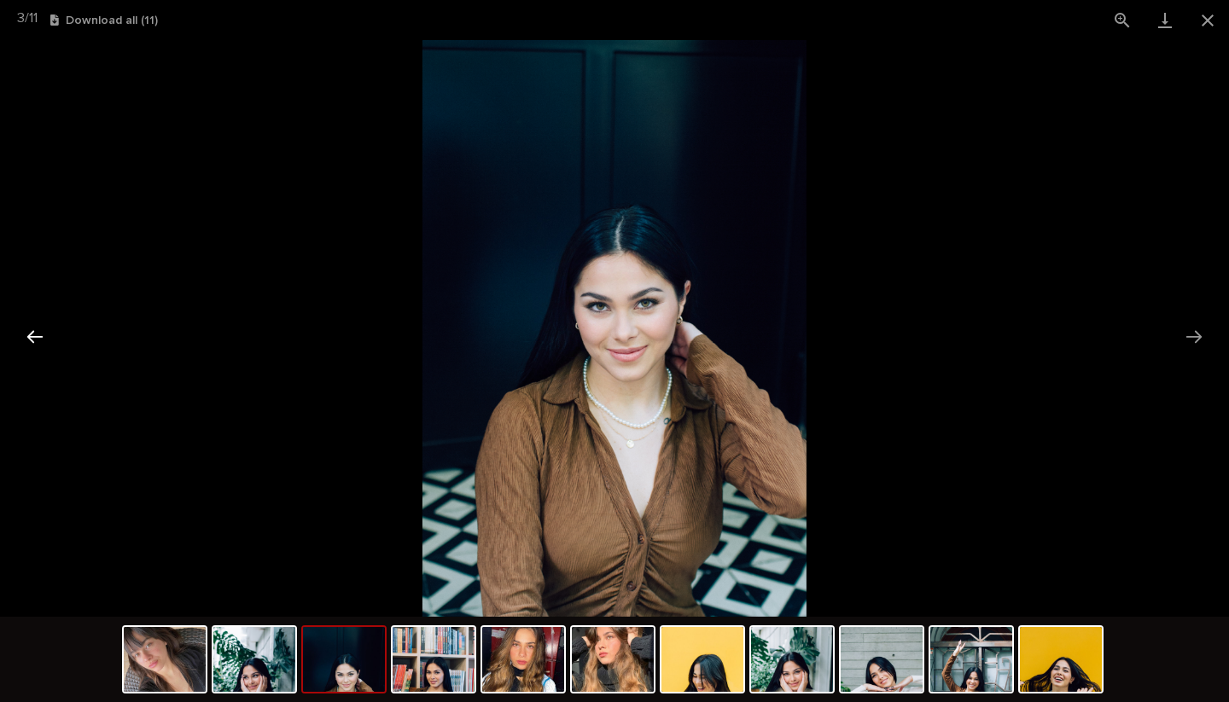
click at [34, 339] on button "Previous slide" at bounding box center [35, 336] width 36 height 33
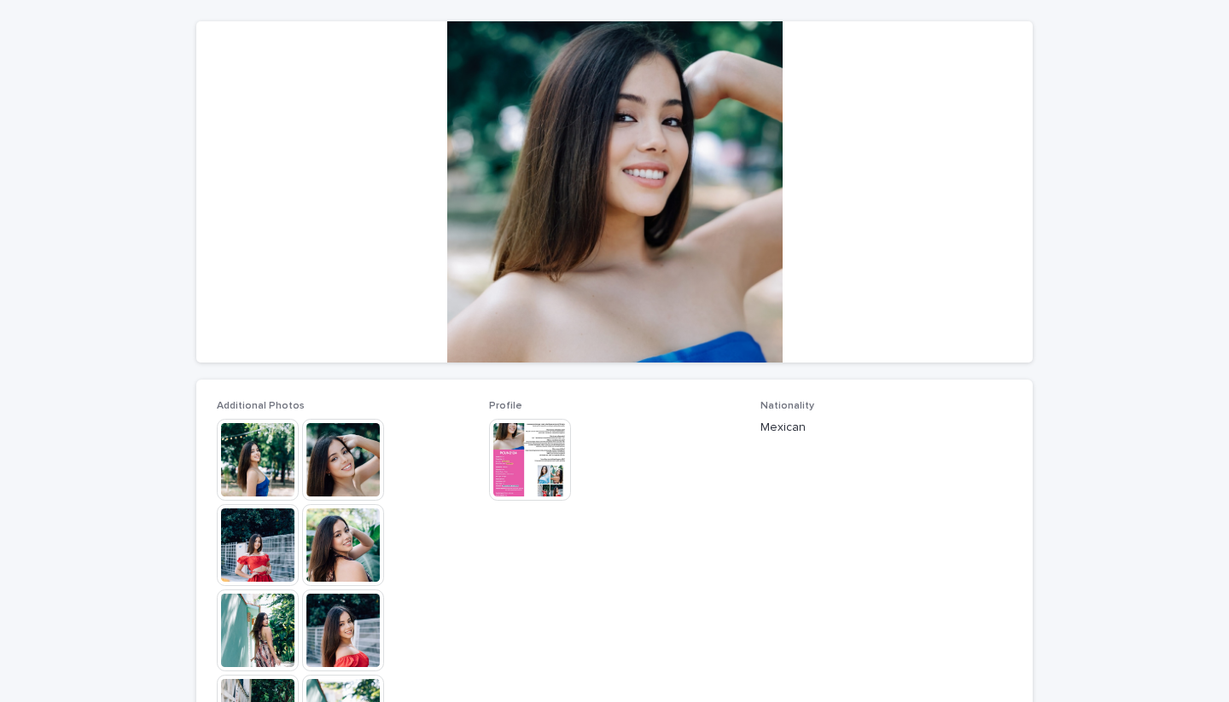
scroll to position [140, 0]
click at [248, 562] on img at bounding box center [258, 544] width 82 height 82
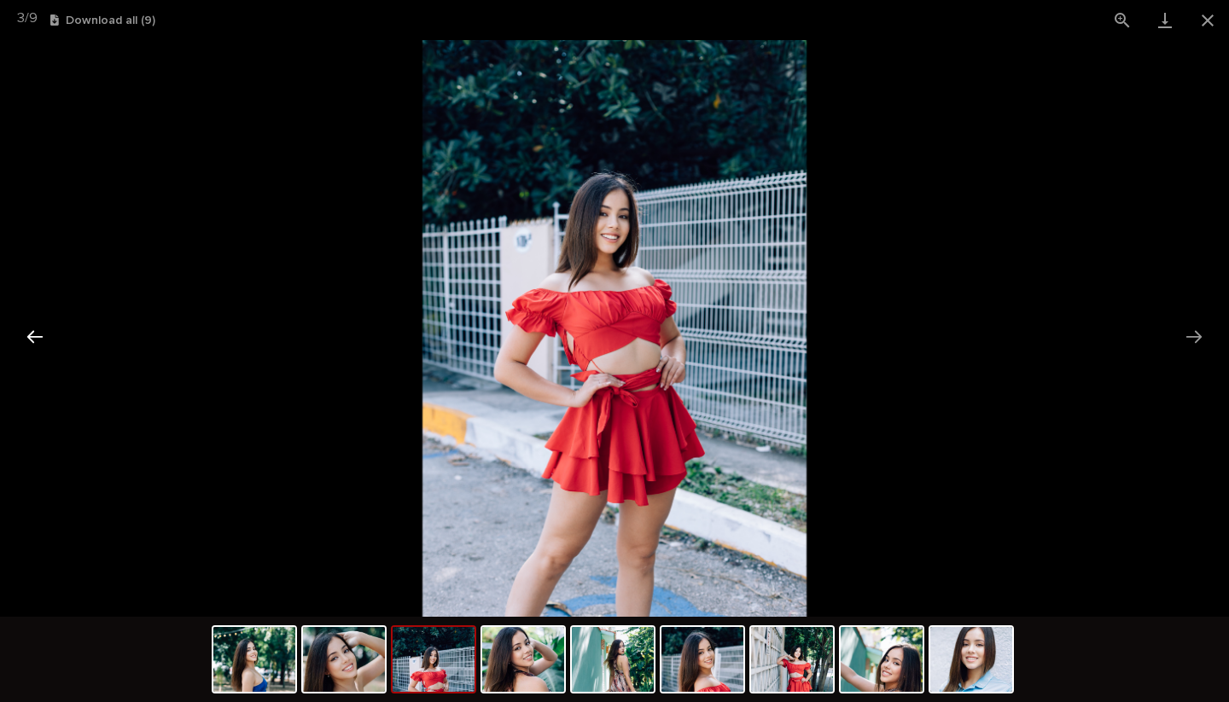
click at [42, 334] on button "Previous slide" at bounding box center [35, 336] width 36 height 33
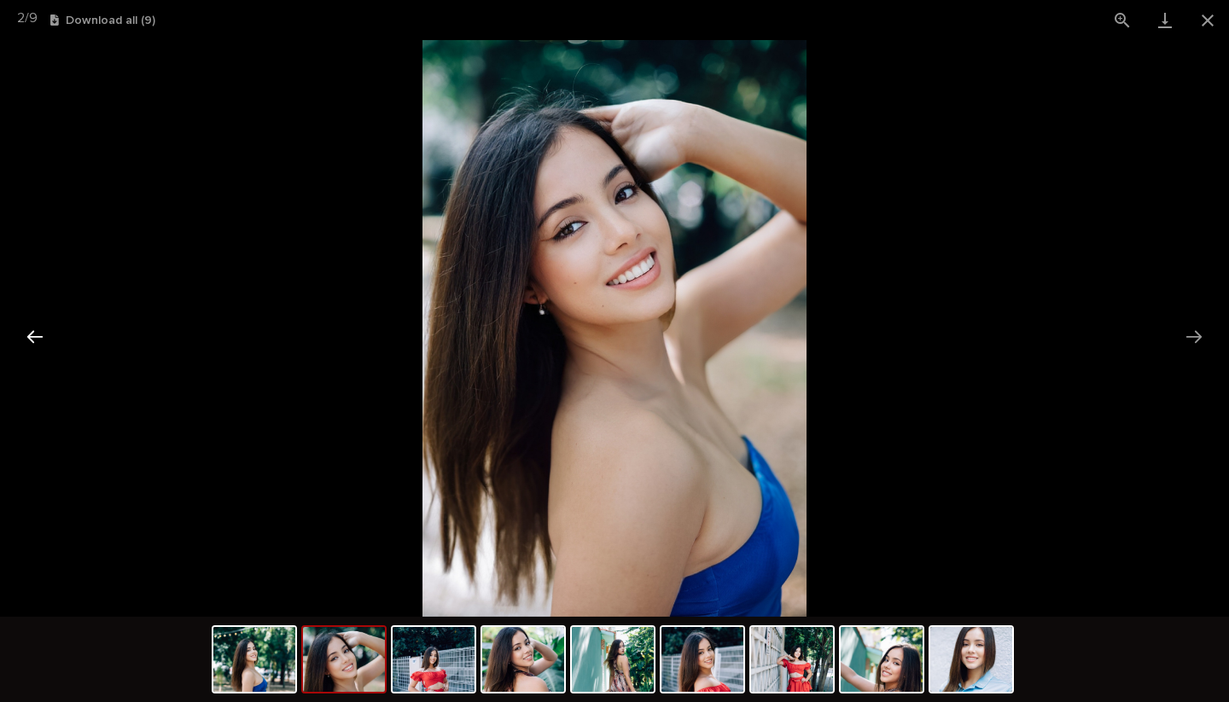
click at [42, 334] on button "Previous slide" at bounding box center [35, 336] width 36 height 33
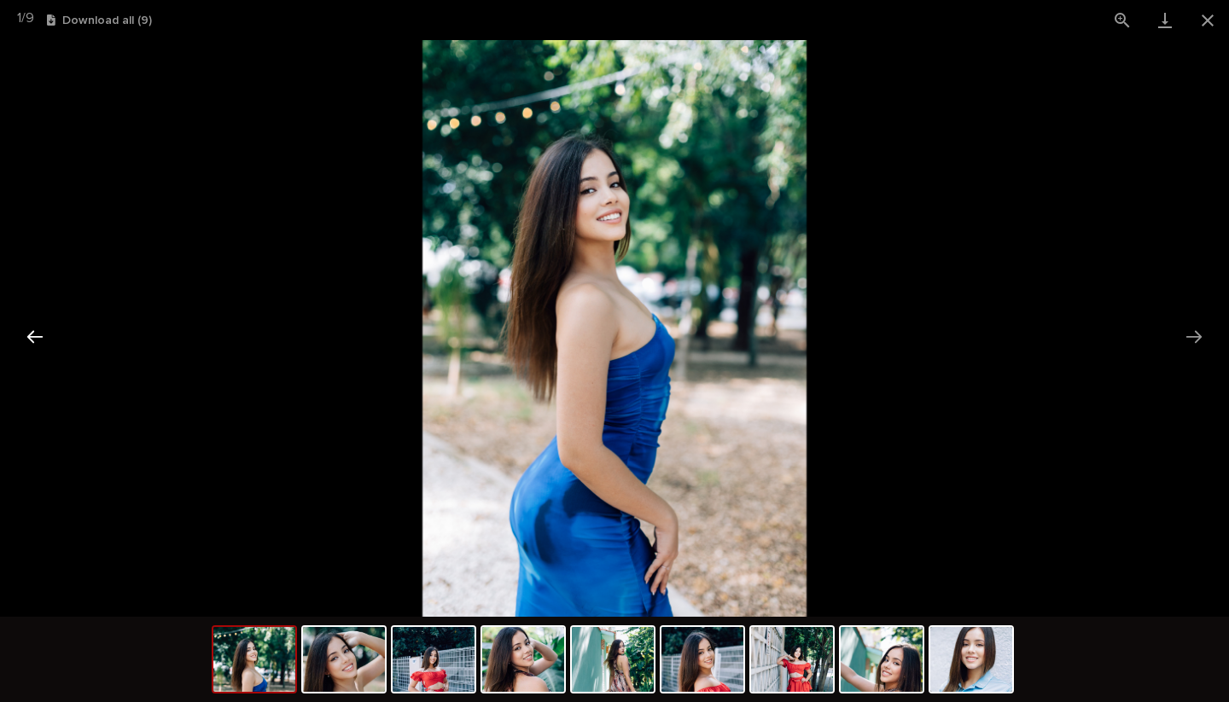
click at [42, 334] on button "Previous slide" at bounding box center [35, 336] width 36 height 33
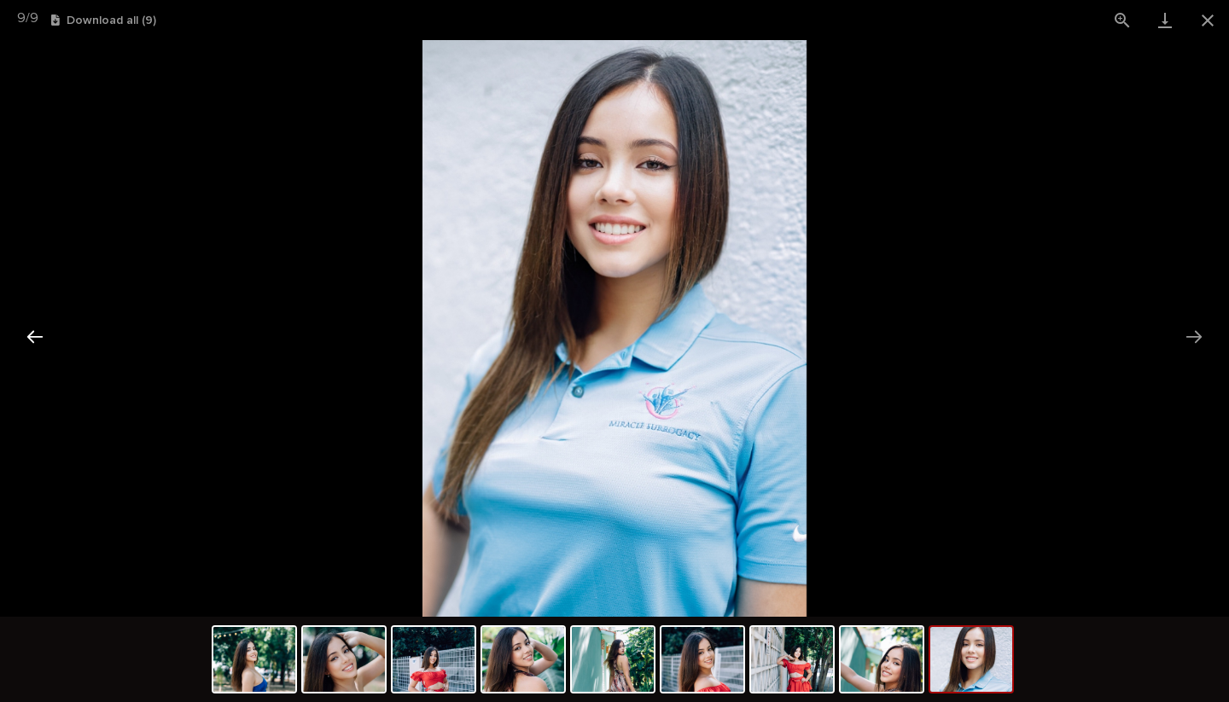
click at [42, 334] on button "Previous slide" at bounding box center [35, 336] width 36 height 33
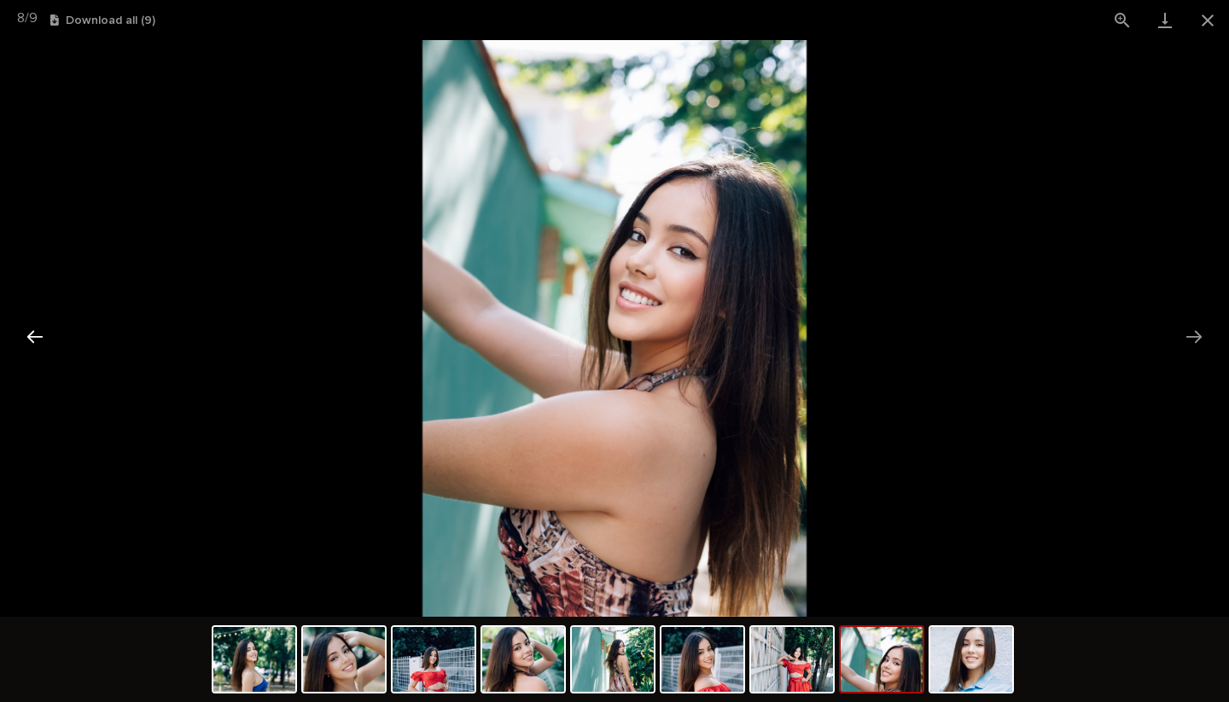
click at [42, 334] on button "Previous slide" at bounding box center [35, 336] width 36 height 33
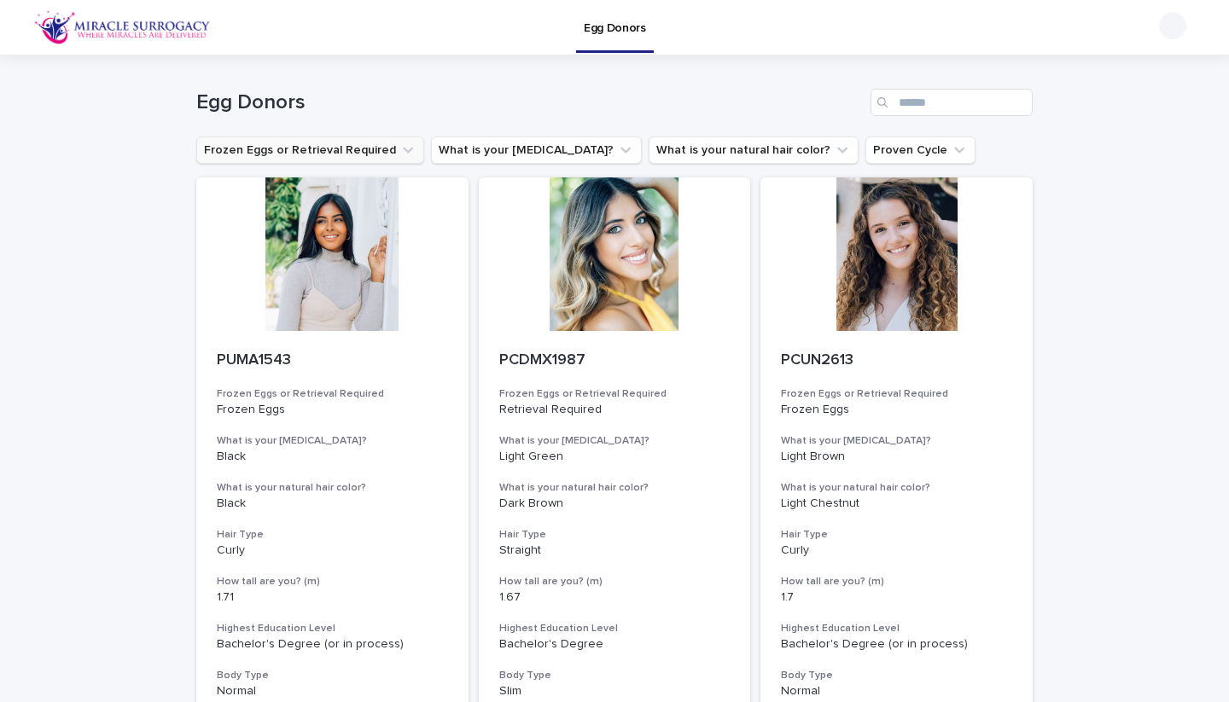
click at [357, 143] on button "Frozen Eggs or Retrieval Required" at bounding box center [310, 150] width 228 height 27
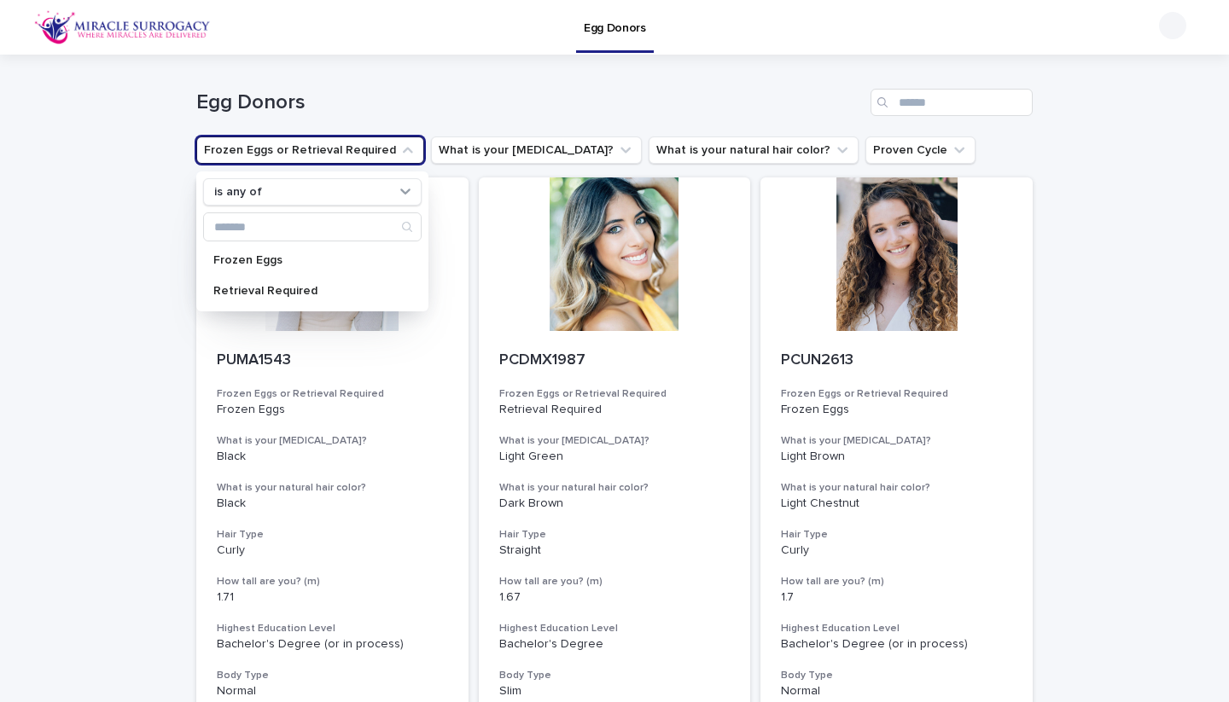
click at [875, 165] on ul "Frozen Eggs or Retrieval Required is any of Frozen Eggs Retrieval Required What…" at bounding box center [586, 150] width 786 height 34
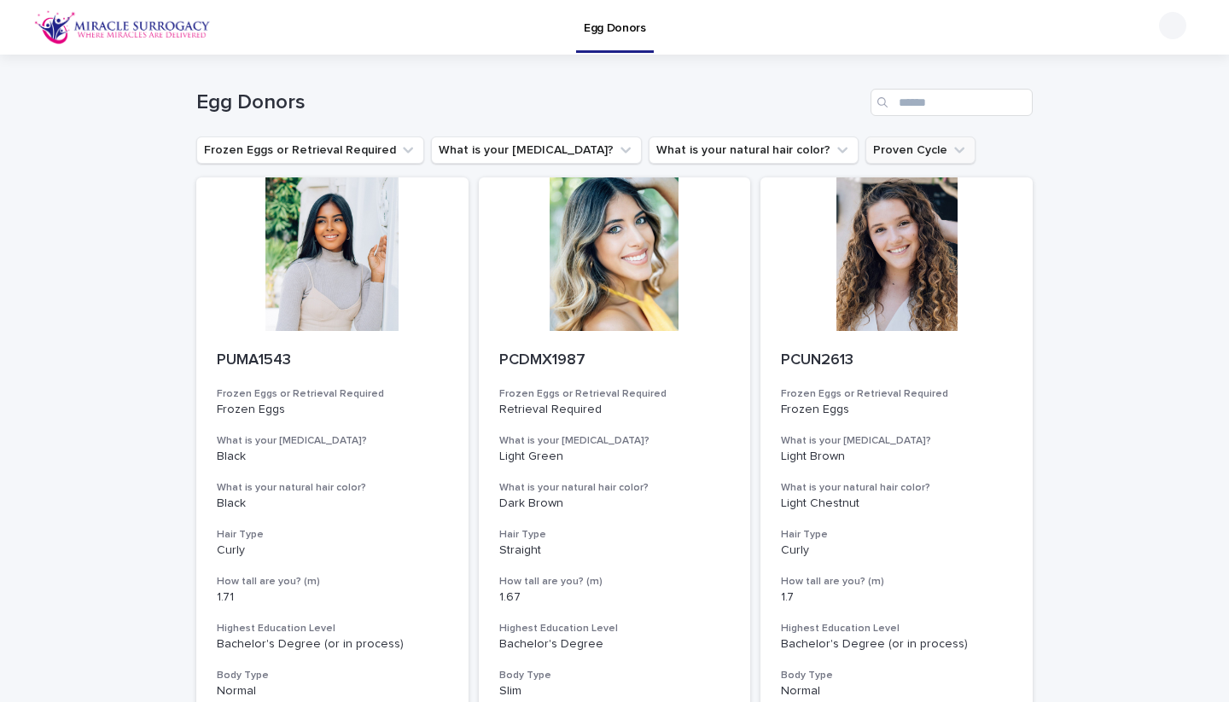
click at [874, 152] on button "Proven Cycle" at bounding box center [920, 150] width 110 height 27
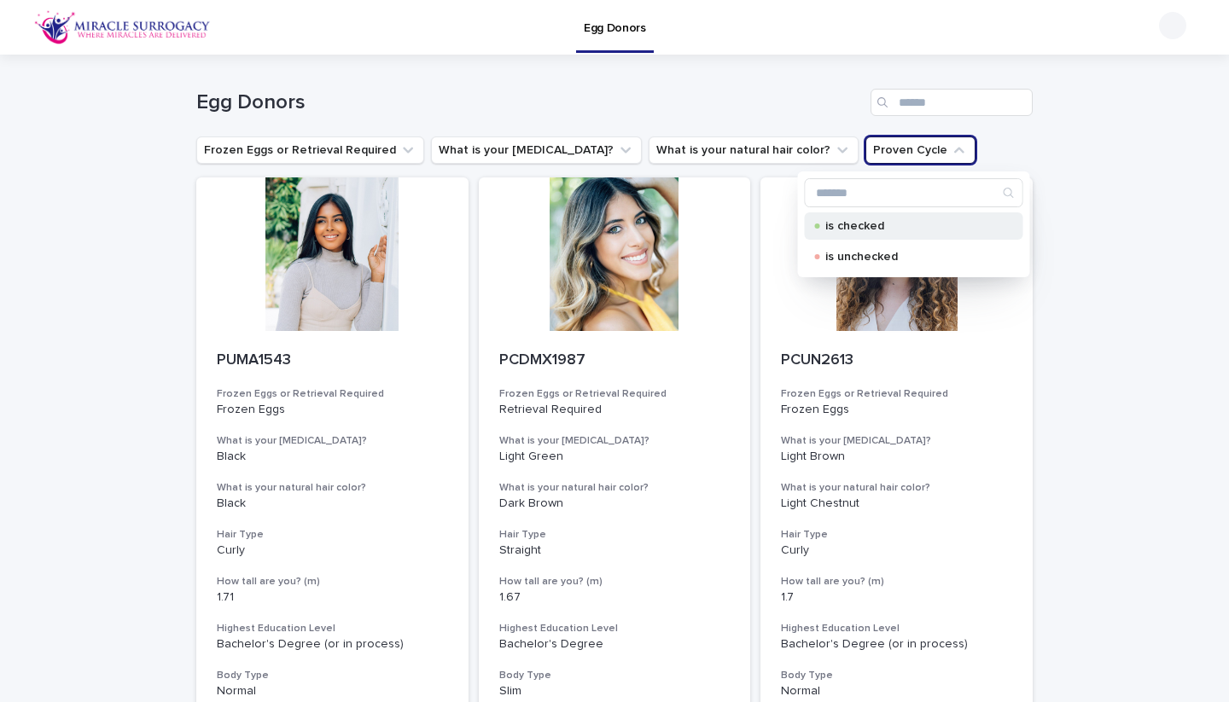
click at [873, 236] on div "is checked" at bounding box center [914, 225] width 218 height 27
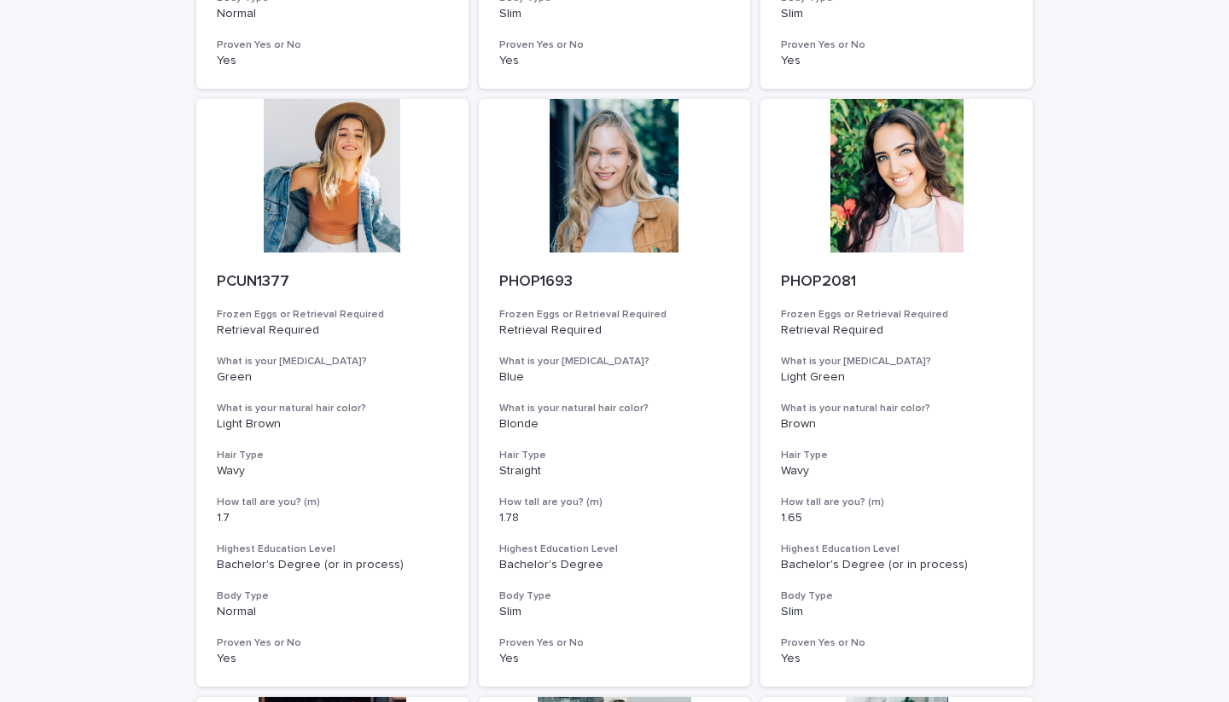
scroll to position [711, 0]
click at [214, 165] on div at bounding box center [332, 177] width 272 height 154
